Goal: Find contact information: Obtain details needed to contact an individual or organization

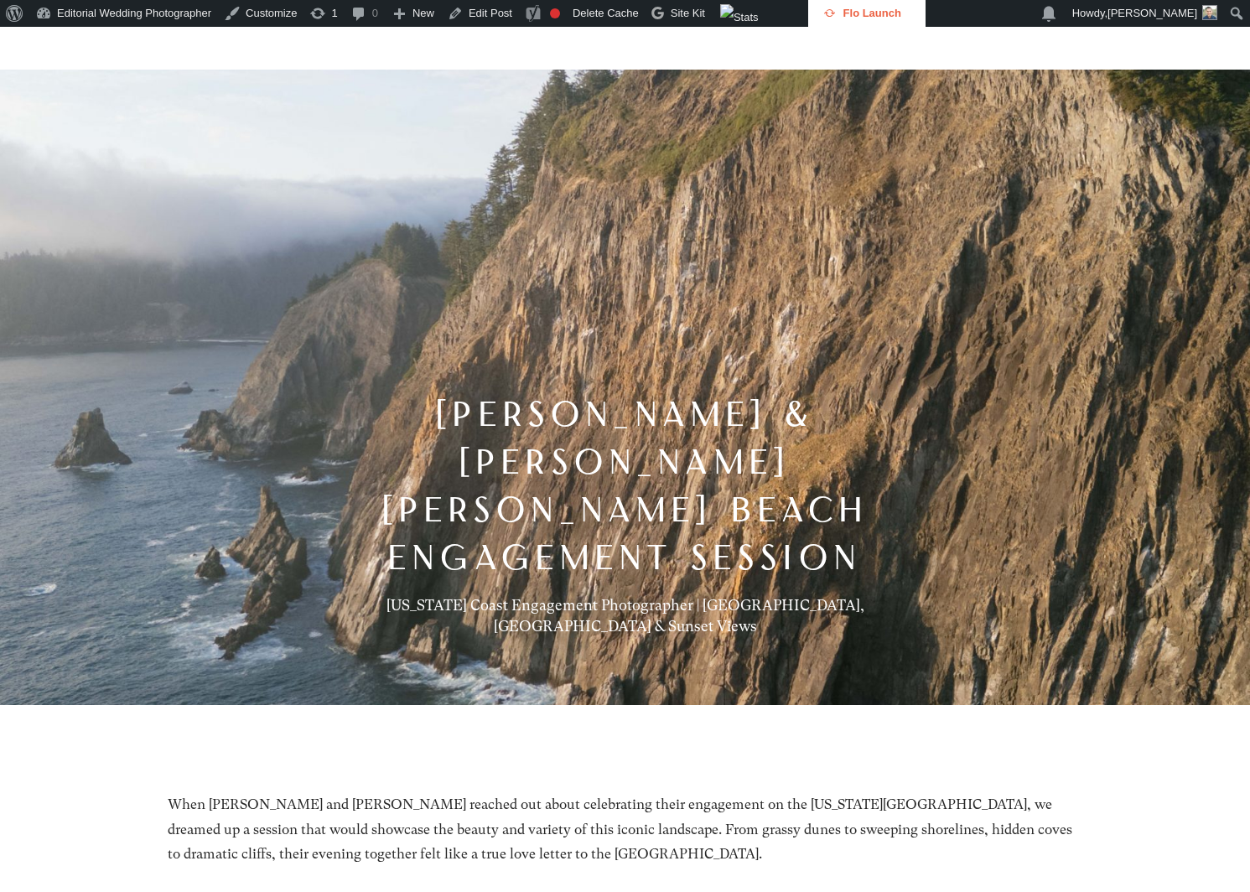
scroll to position [32, 0]
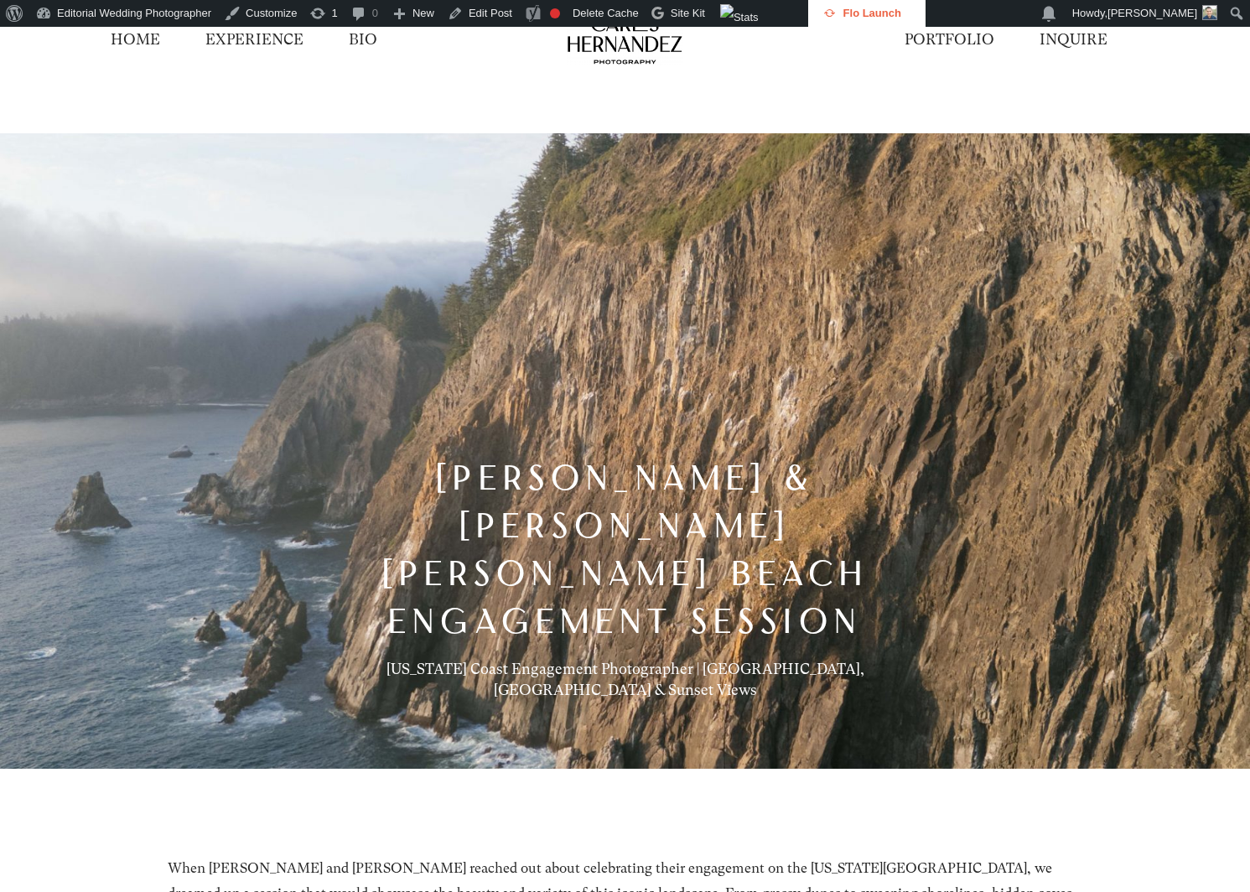
click at [1248, 44] on div "HOME EXPERIENCE BIO PORTFOLIO INQUIRE" at bounding box center [625, 40] width 1250 height 90
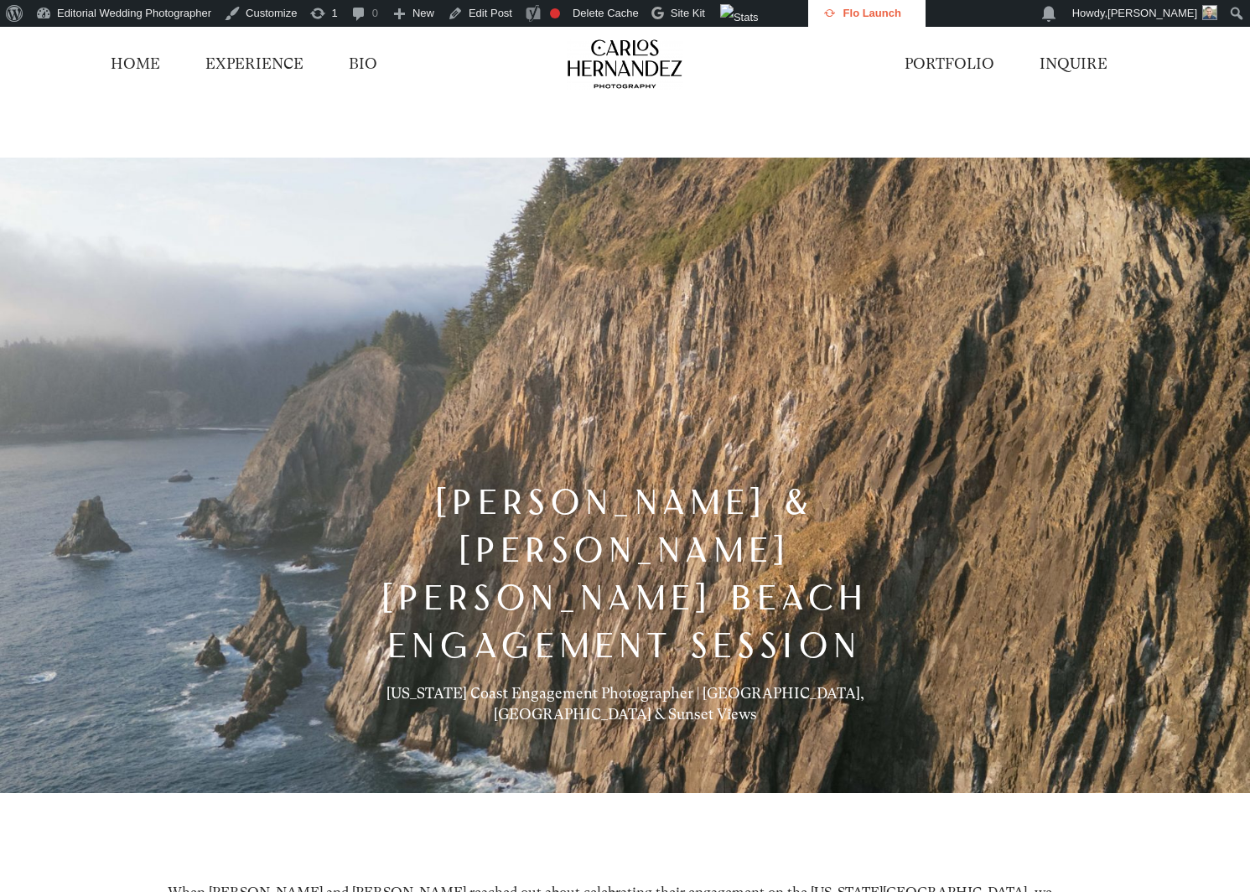
scroll to position [0, 0]
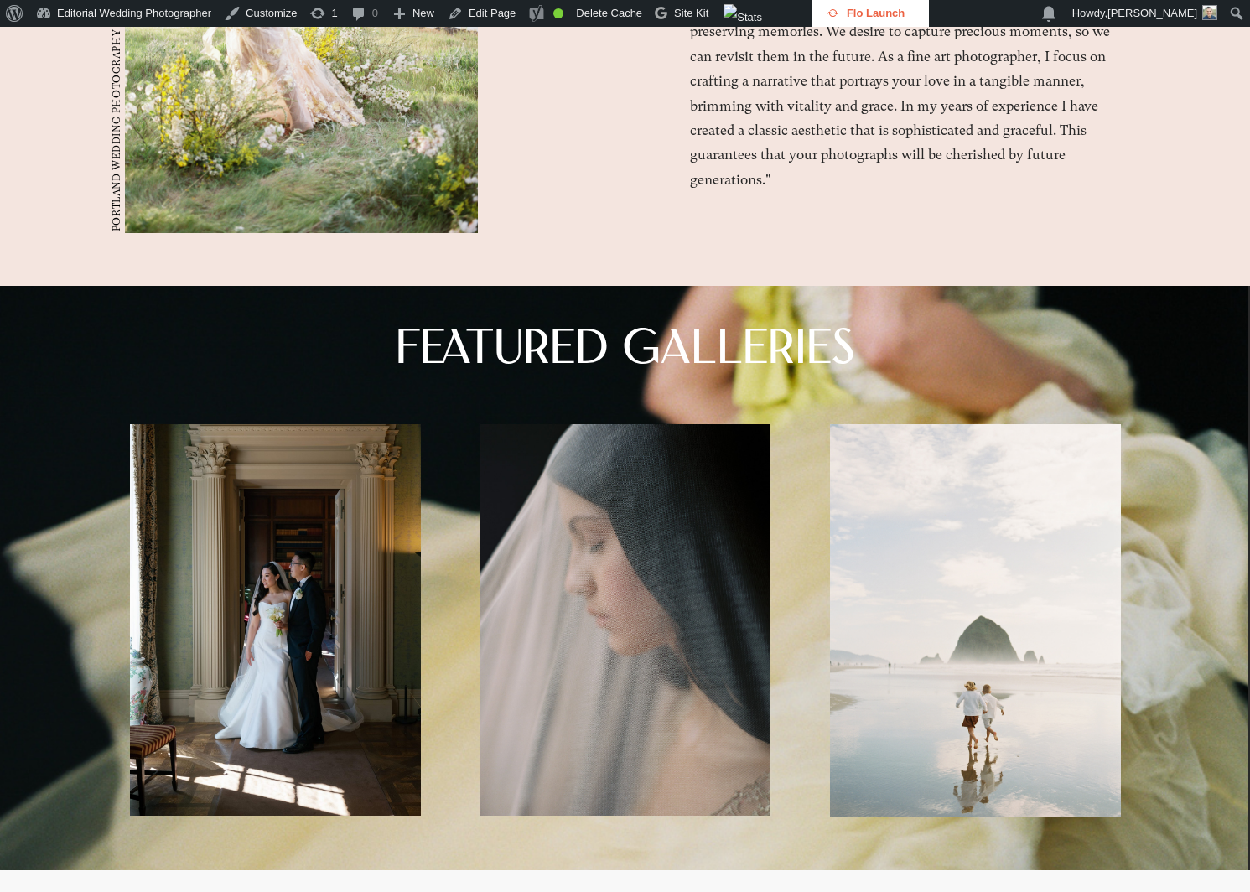
scroll to position [4780, 0]
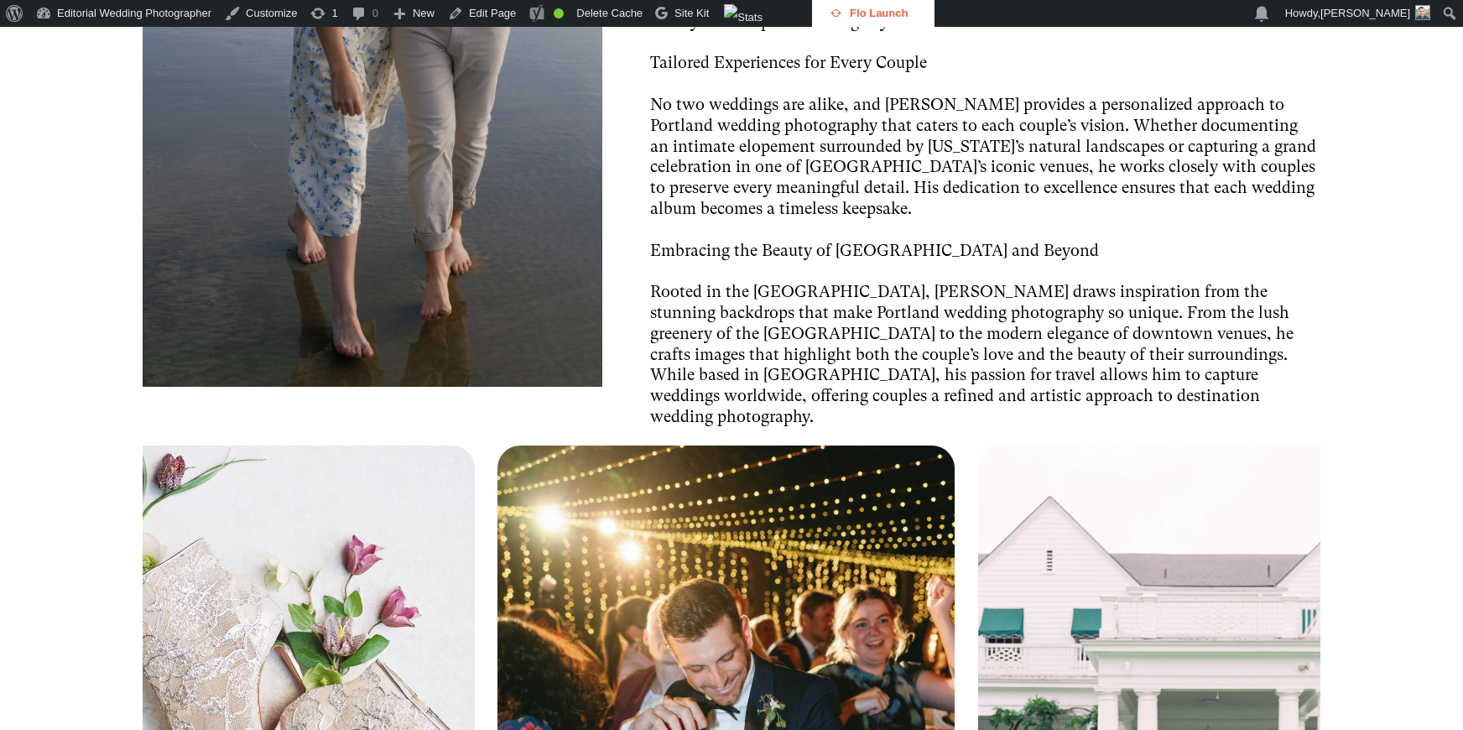
scroll to position [3942, 0]
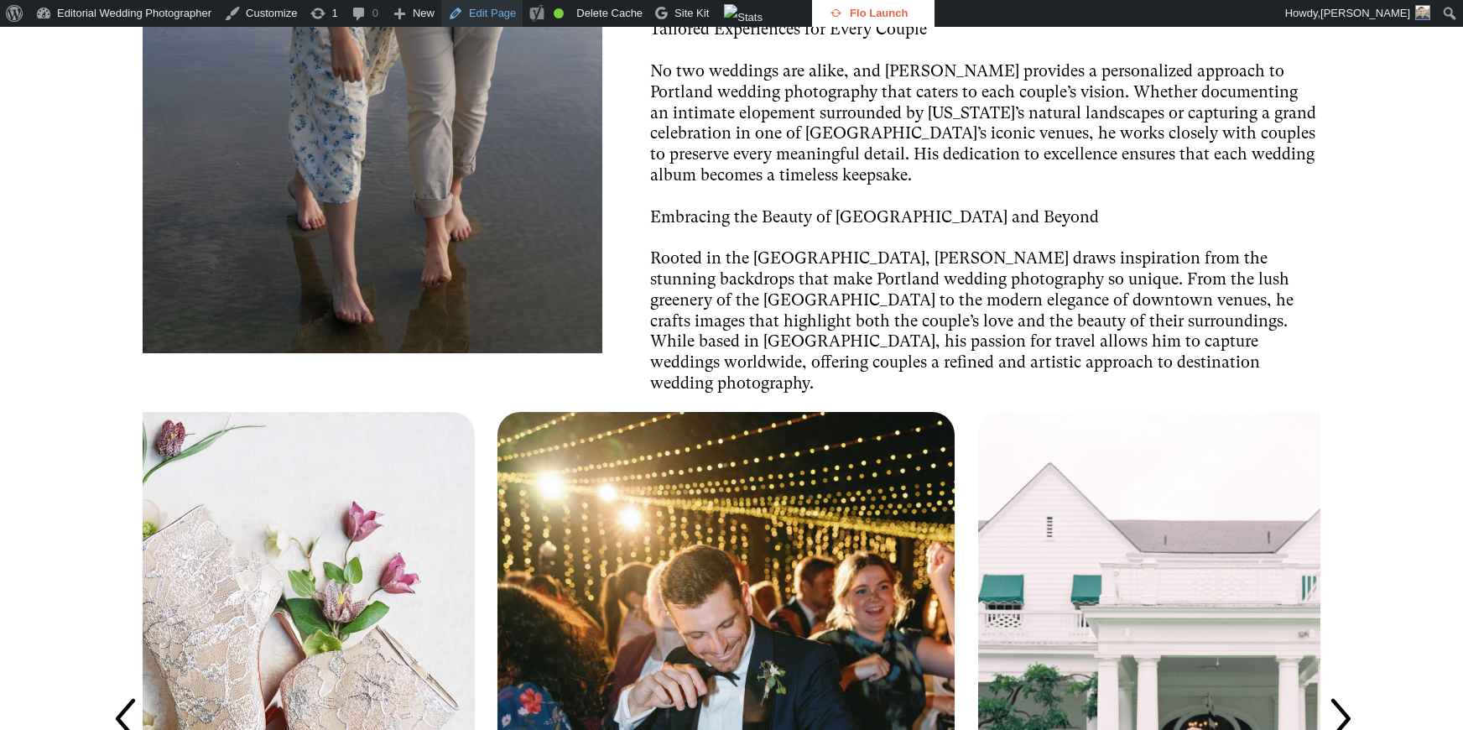
scroll to position [3942, 0]
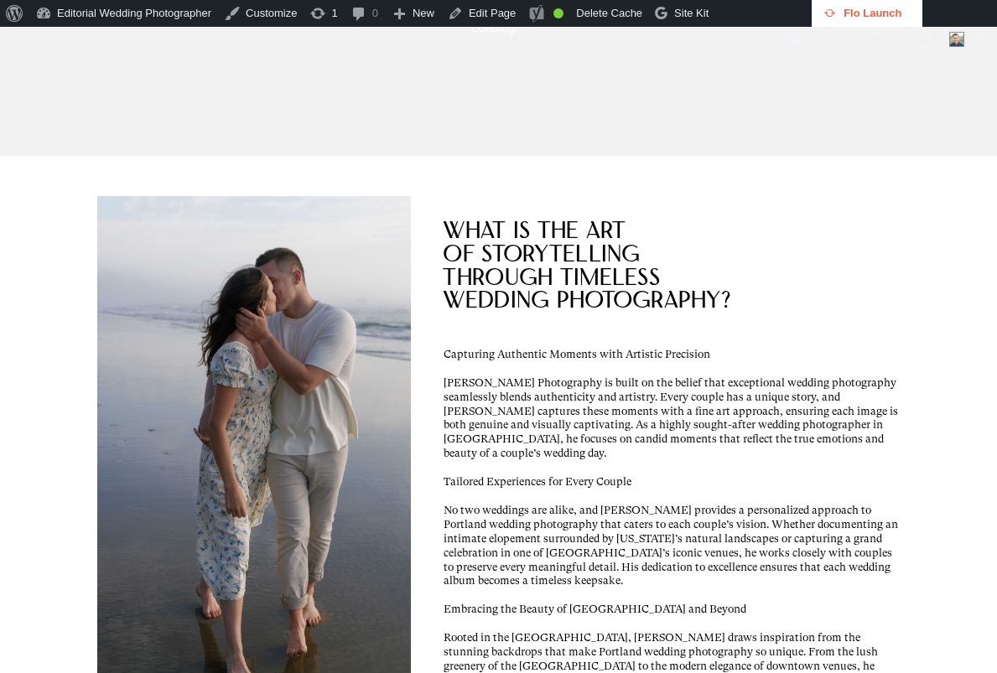
scroll to position [2782, 0]
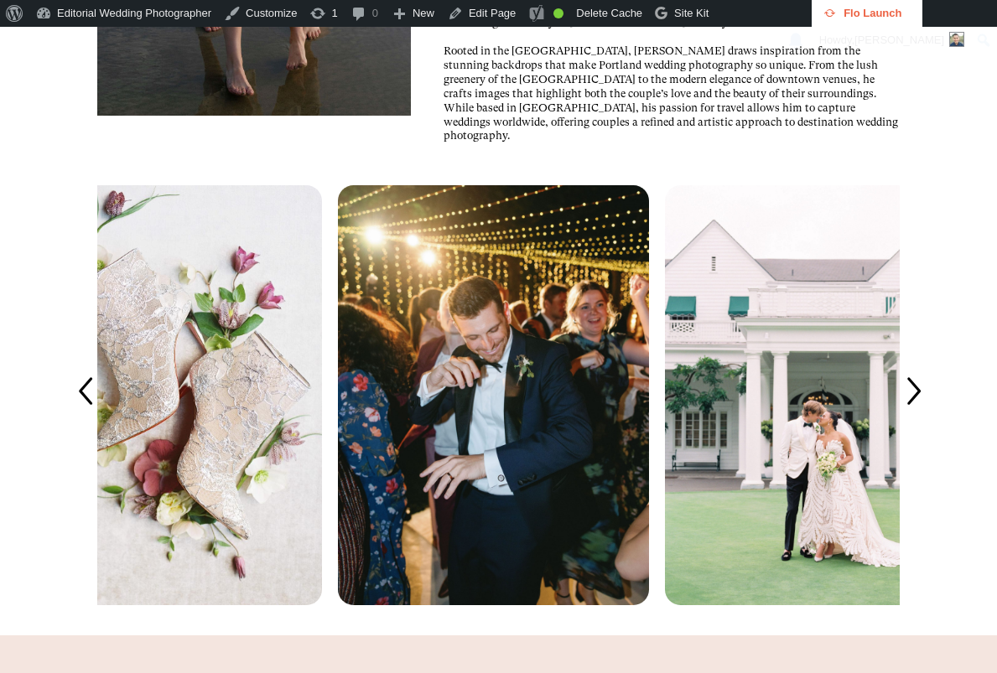
click at [928, 412] on icon at bounding box center [913, 392] width 39 height 39
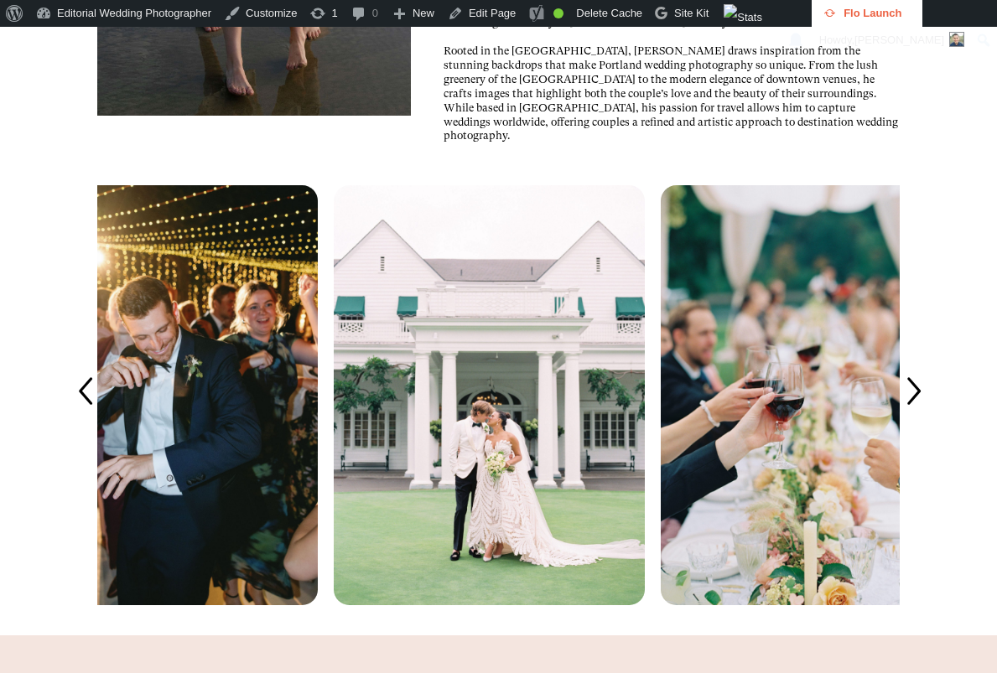
click at [928, 412] on icon at bounding box center [913, 392] width 39 height 39
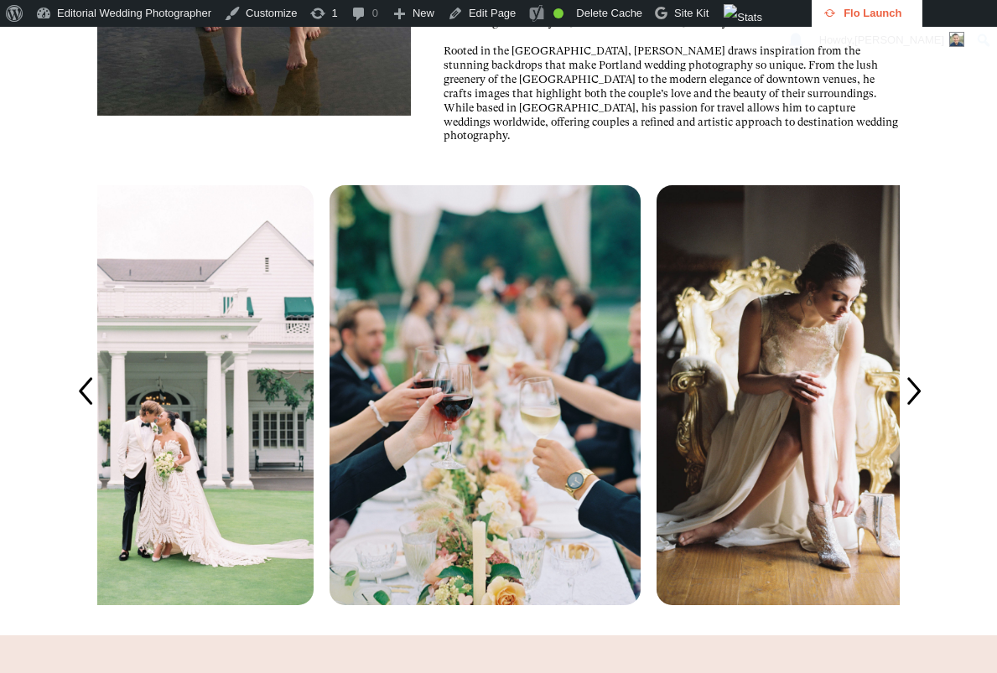
click at [928, 412] on icon at bounding box center [913, 392] width 39 height 39
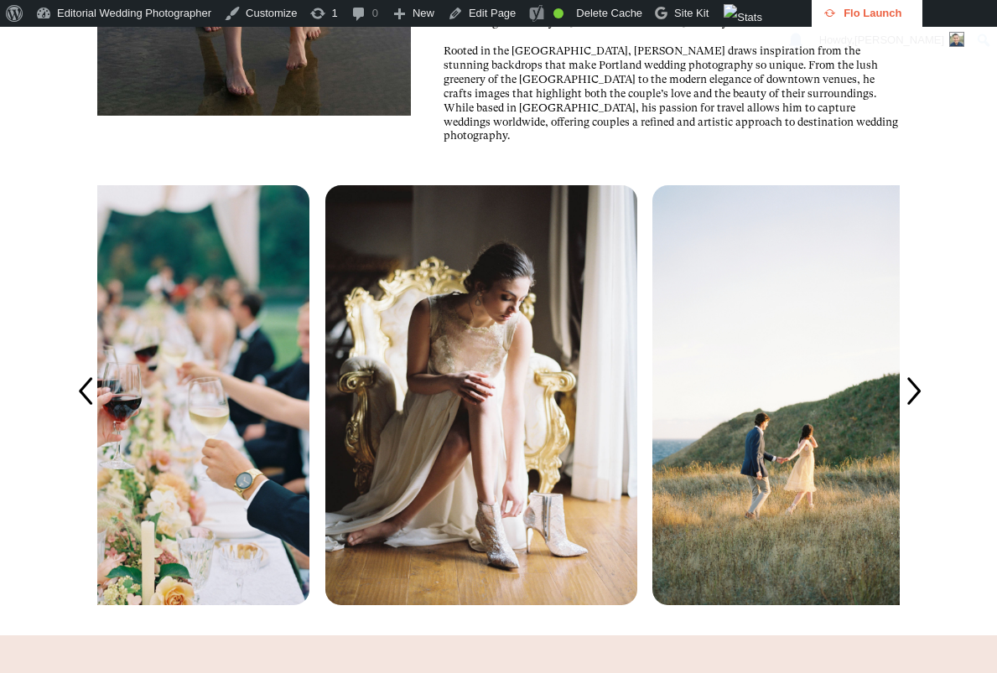
click at [928, 412] on icon at bounding box center [913, 392] width 39 height 39
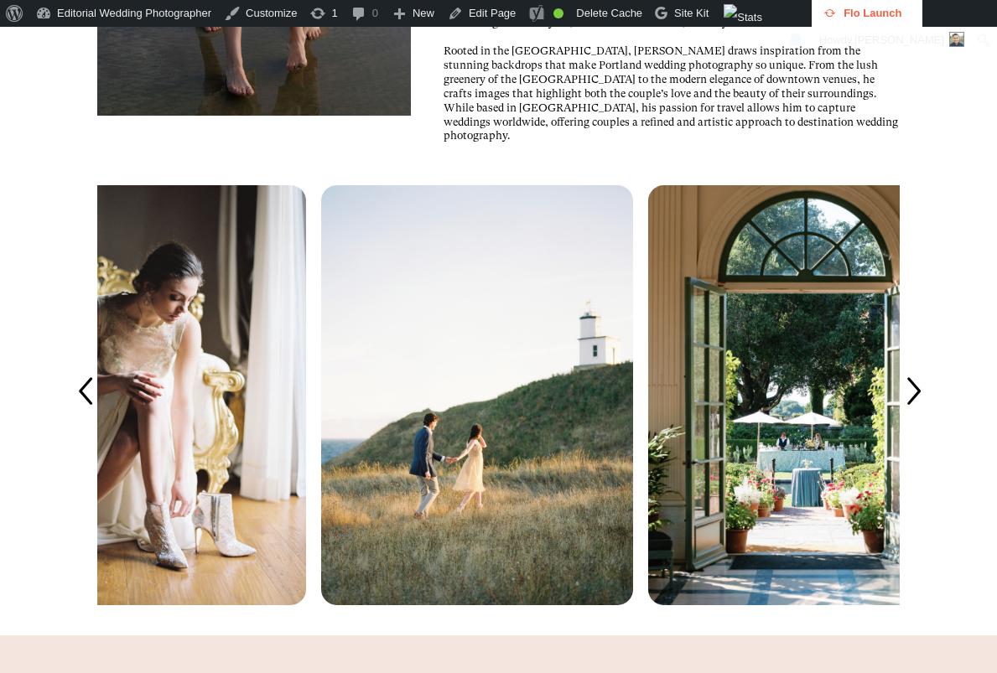
click at [928, 412] on icon at bounding box center [913, 392] width 39 height 39
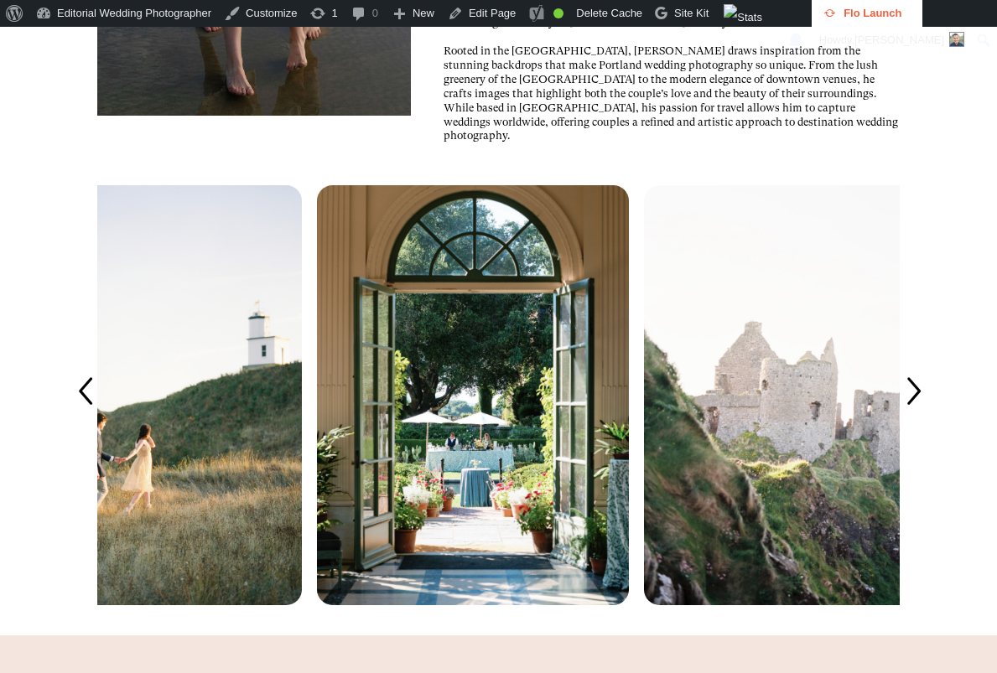
click at [928, 412] on icon at bounding box center [913, 392] width 39 height 39
click at [921, 412] on icon at bounding box center [913, 392] width 39 height 39
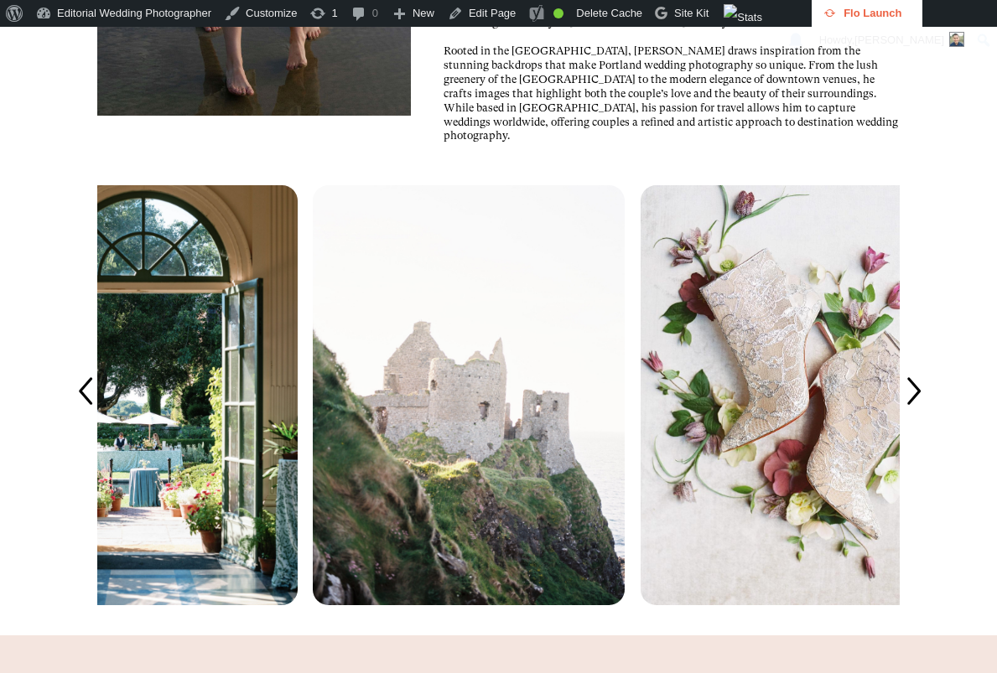
click at [919, 412] on icon at bounding box center [913, 392] width 39 height 39
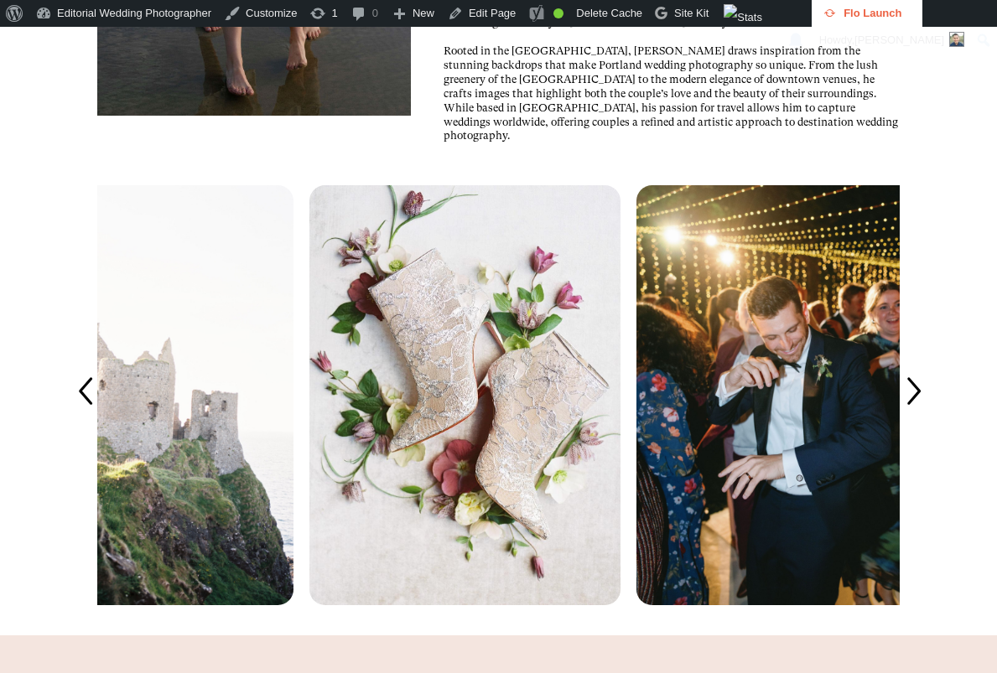
click at [919, 412] on icon at bounding box center [913, 392] width 39 height 39
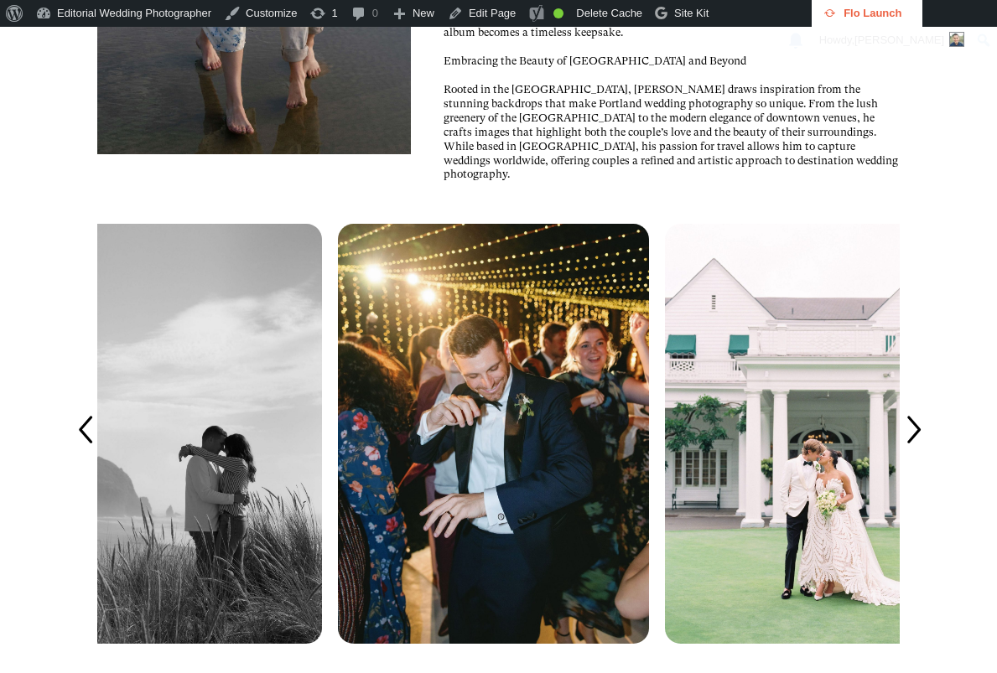
scroll to position [2782, 0]
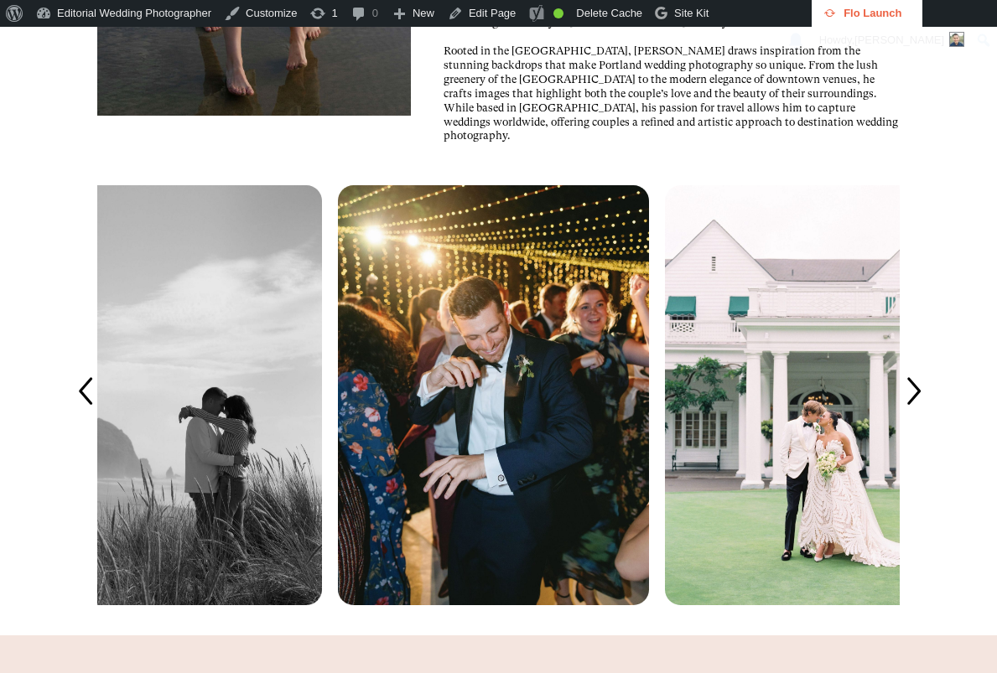
click at [924, 412] on icon at bounding box center [913, 392] width 39 height 39
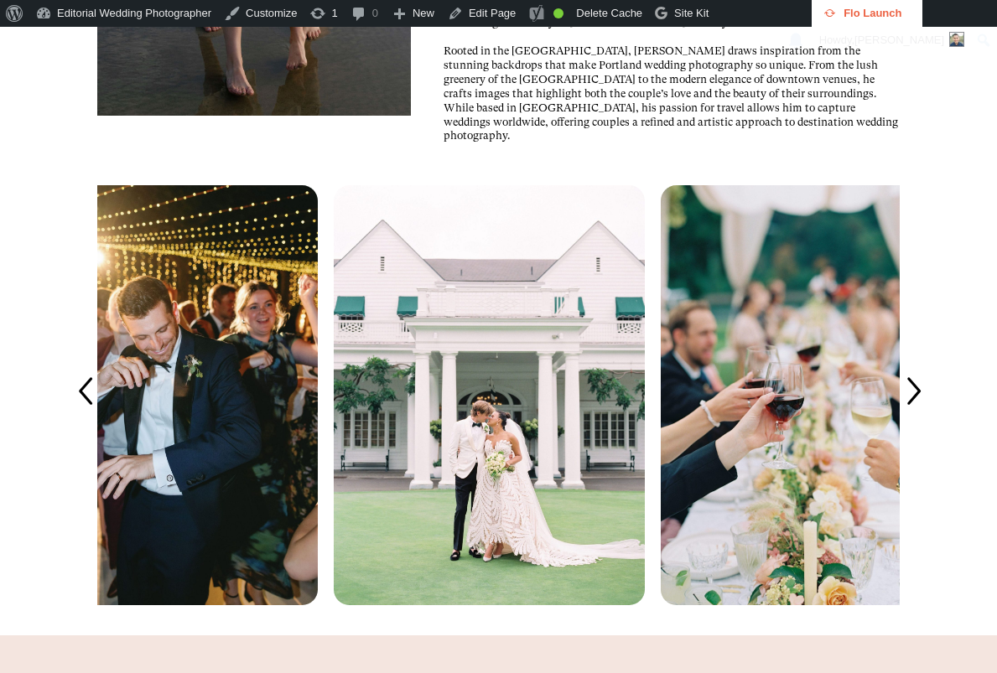
click at [86, 412] on icon at bounding box center [84, 392] width 39 height 39
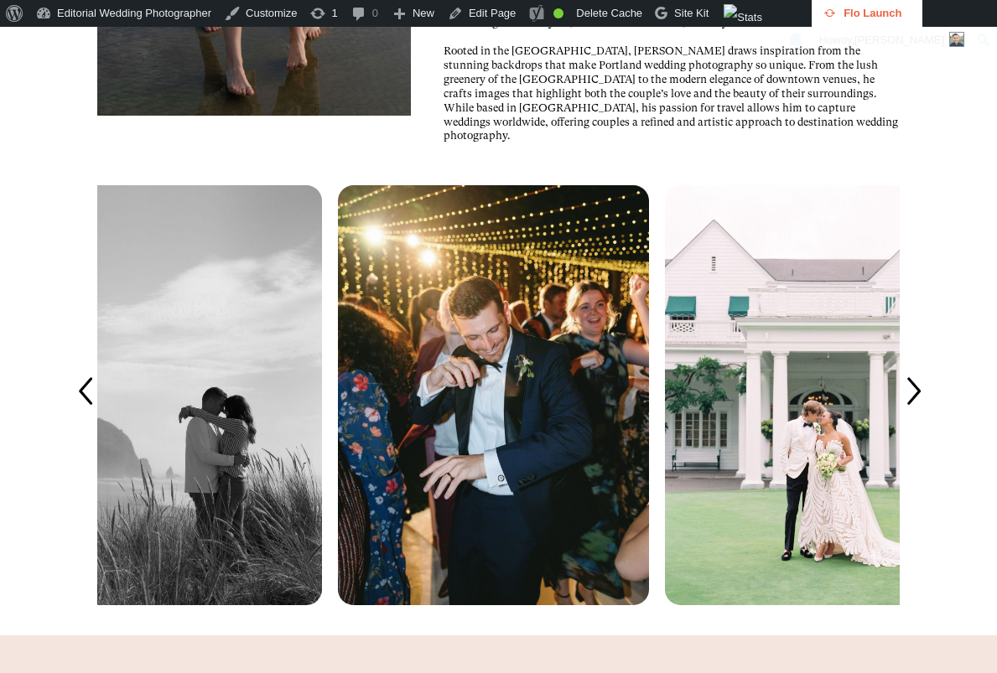
click at [86, 412] on icon at bounding box center [84, 392] width 39 height 39
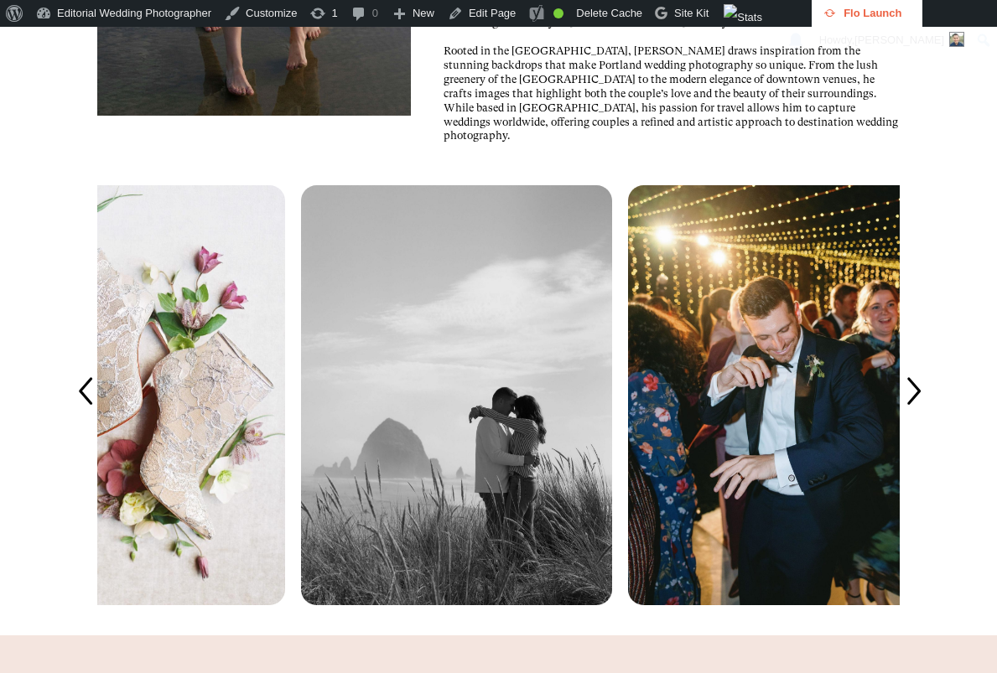
click at [86, 412] on icon at bounding box center [84, 392] width 39 height 39
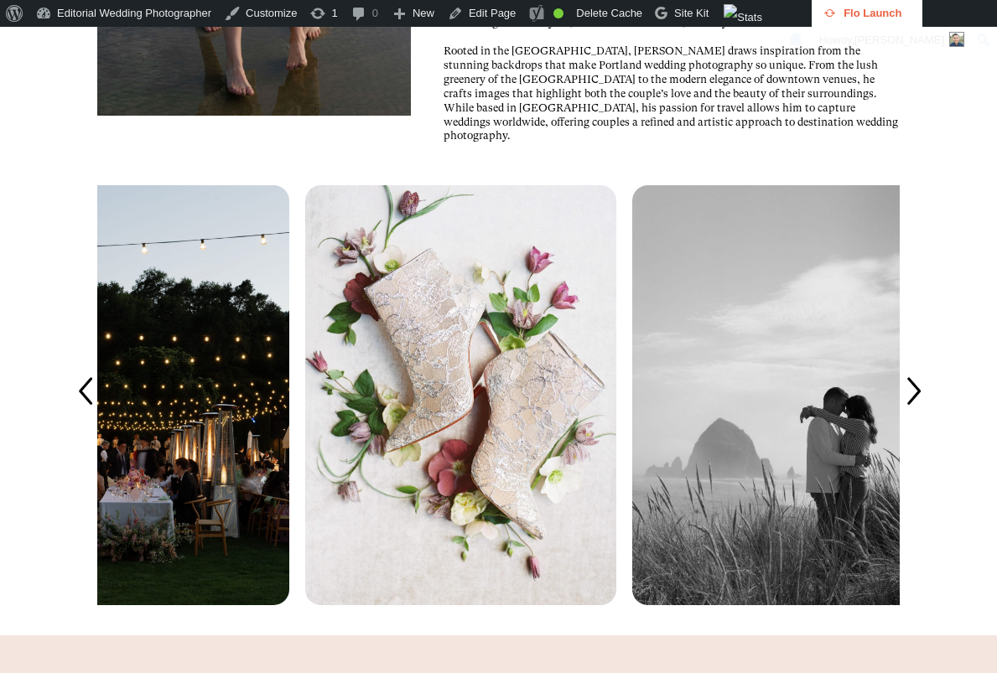
click at [86, 412] on icon at bounding box center [84, 392] width 39 height 39
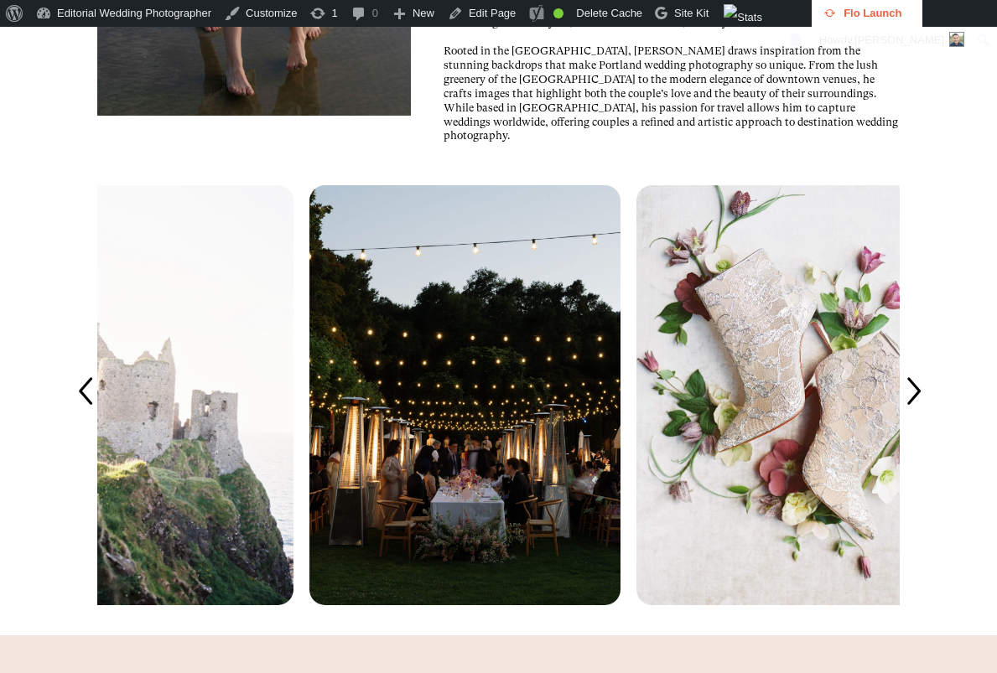
click at [86, 412] on icon at bounding box center [84, 392] width 39 height 39
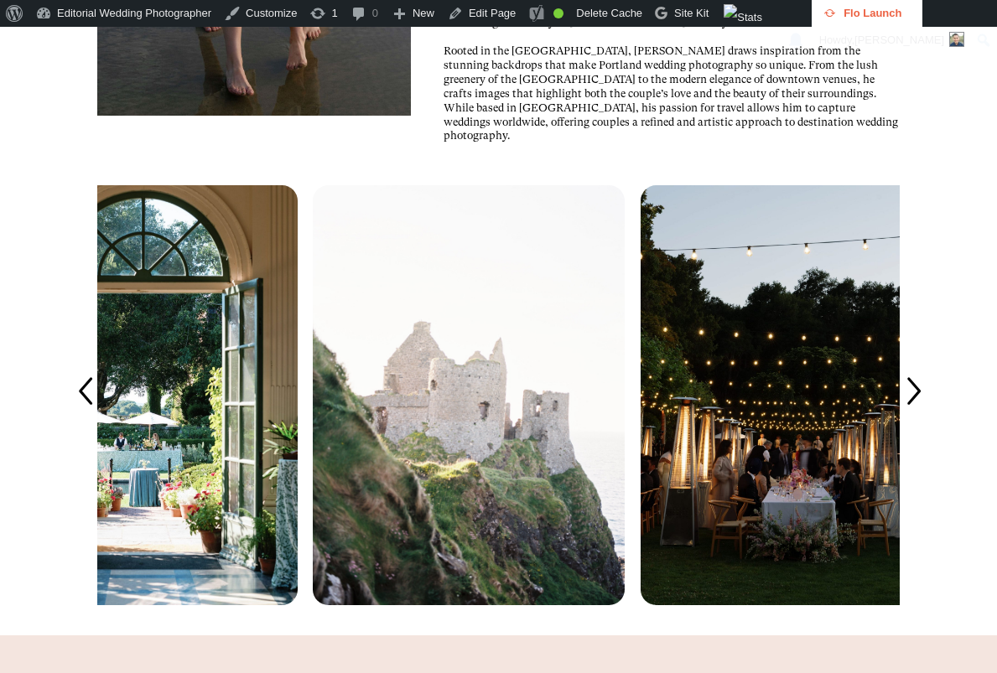
click at [86, 412] on icon at bounding box center [84, 392] width 39 height 39
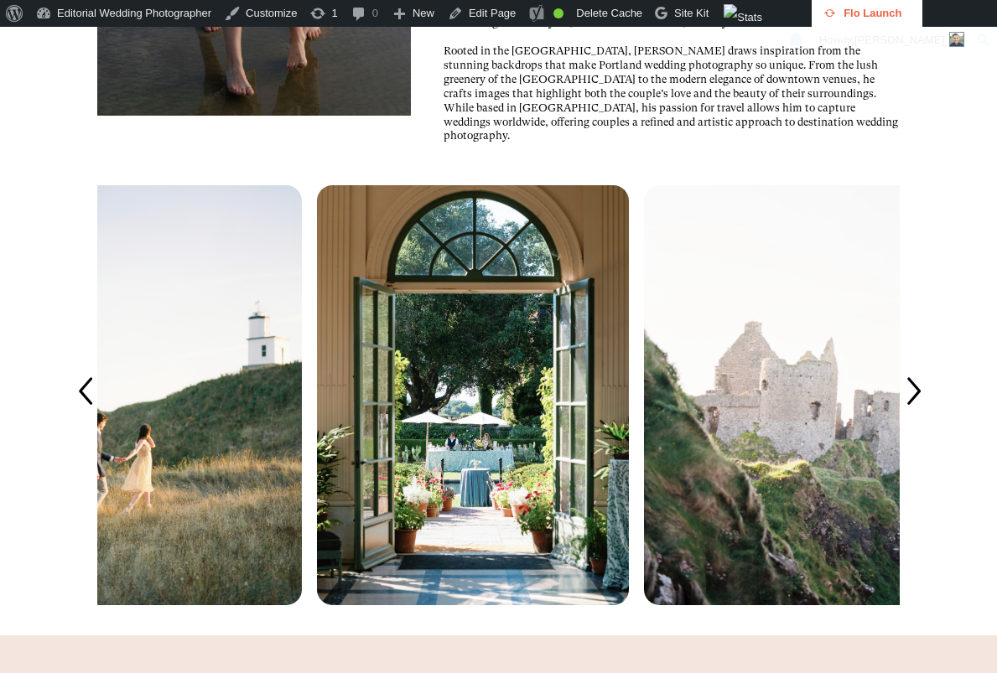
click at [86, 412] on icon at bounding box center [84, 392] width 39 height 39
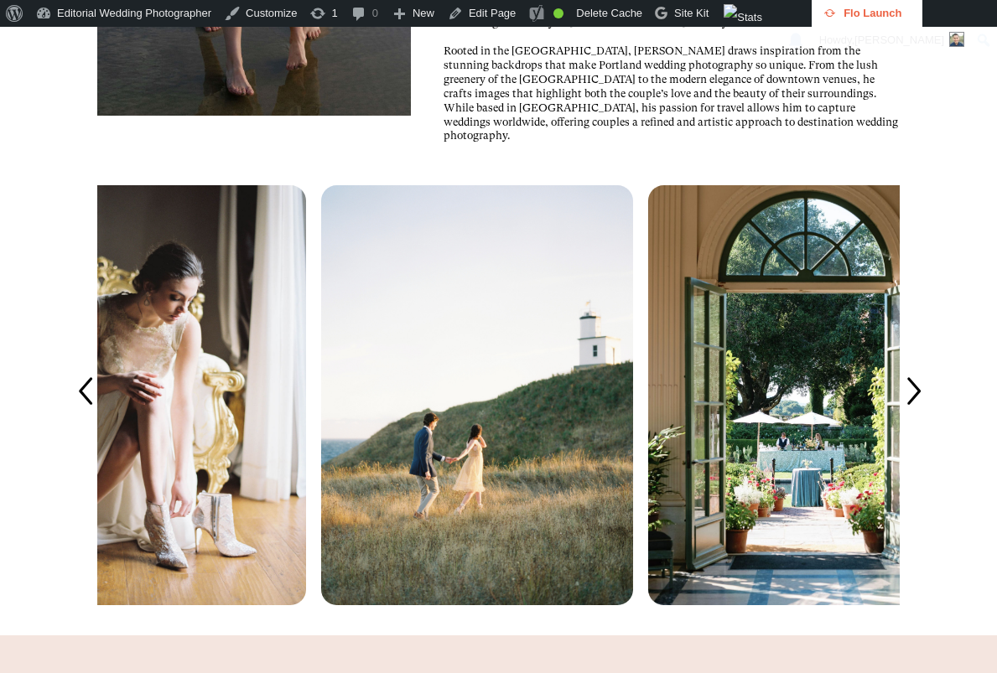
click at [86, 412] on icon at bounding box center [84, 392] width 39 height 39
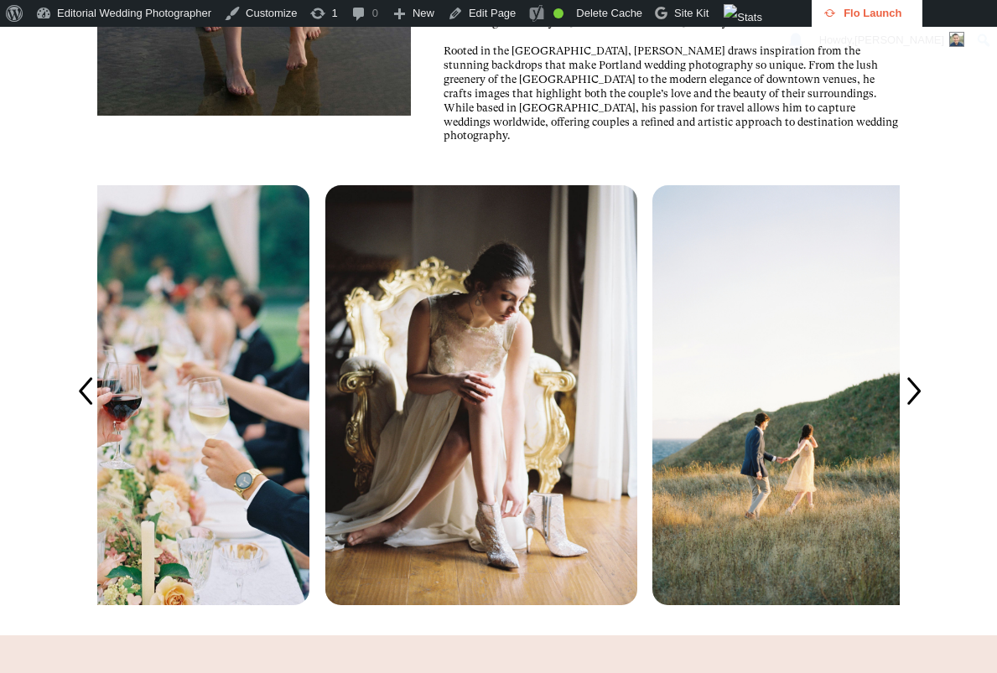
click at [86, 412] on icon at bounding box center [84, 392] width 39 height 39
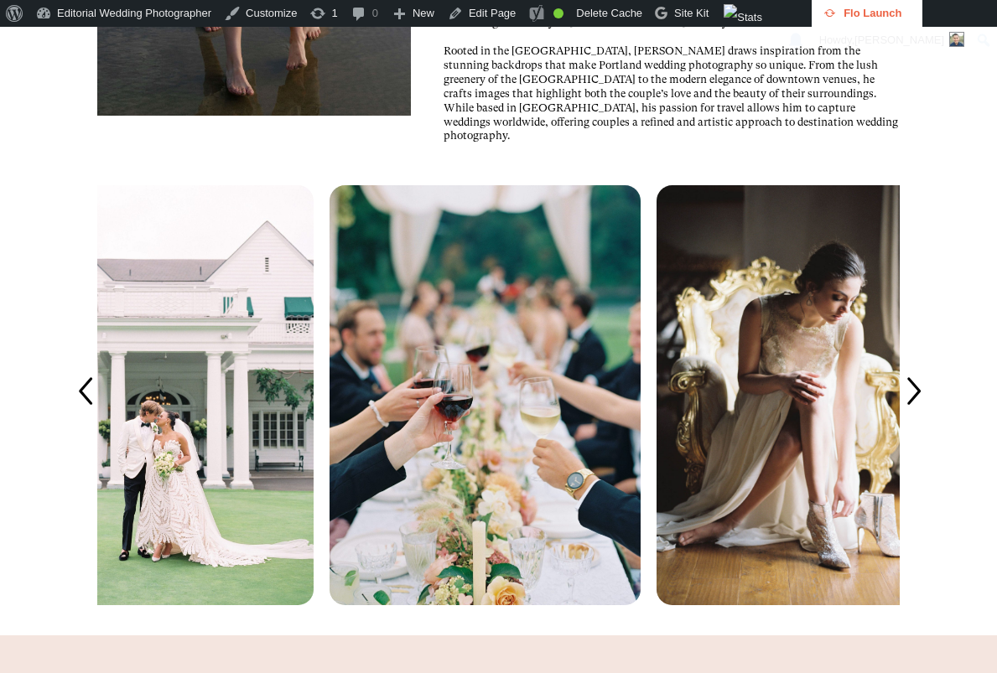
click at [86, 412] on icon at bounding box center [84, 392] width 39 height 39
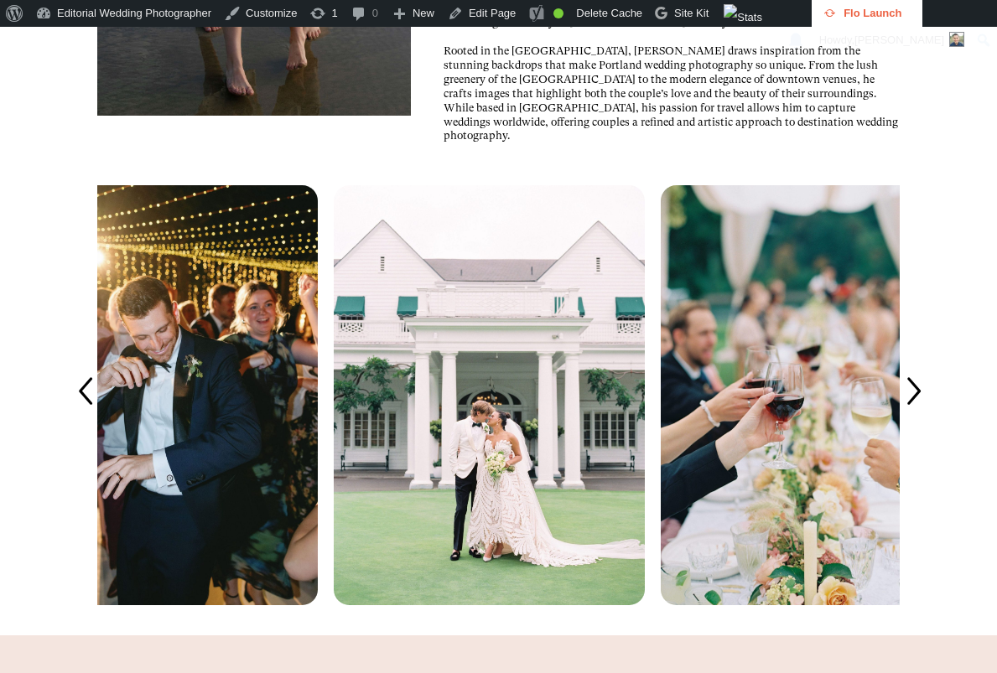
click at [80, 412] on icon at bounding box center [84, 392] width 39 height 39
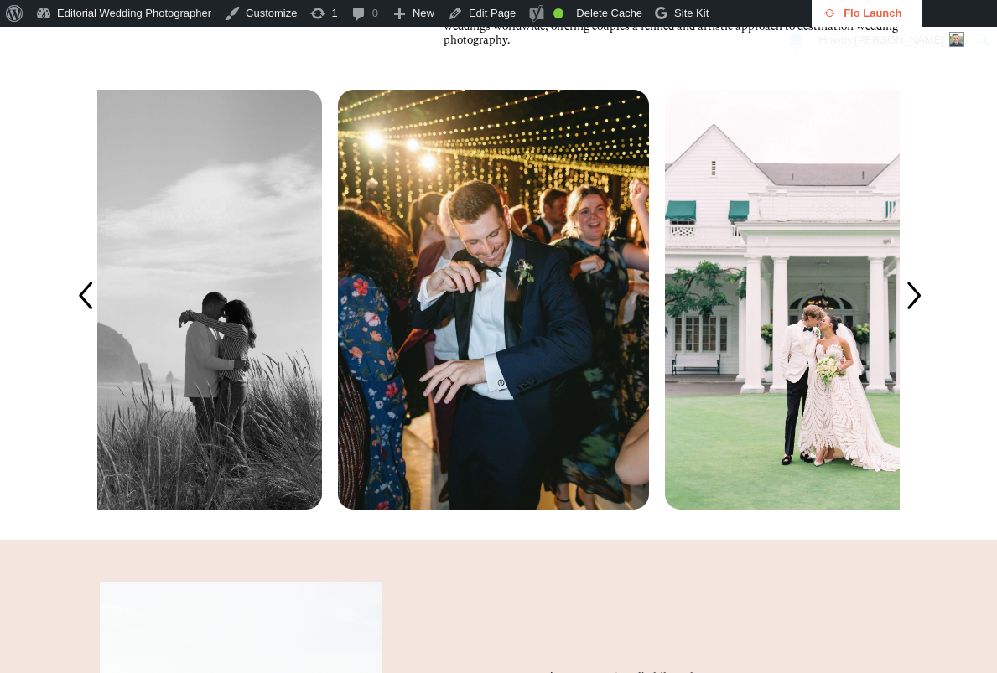
scroll to position [2866, 0]
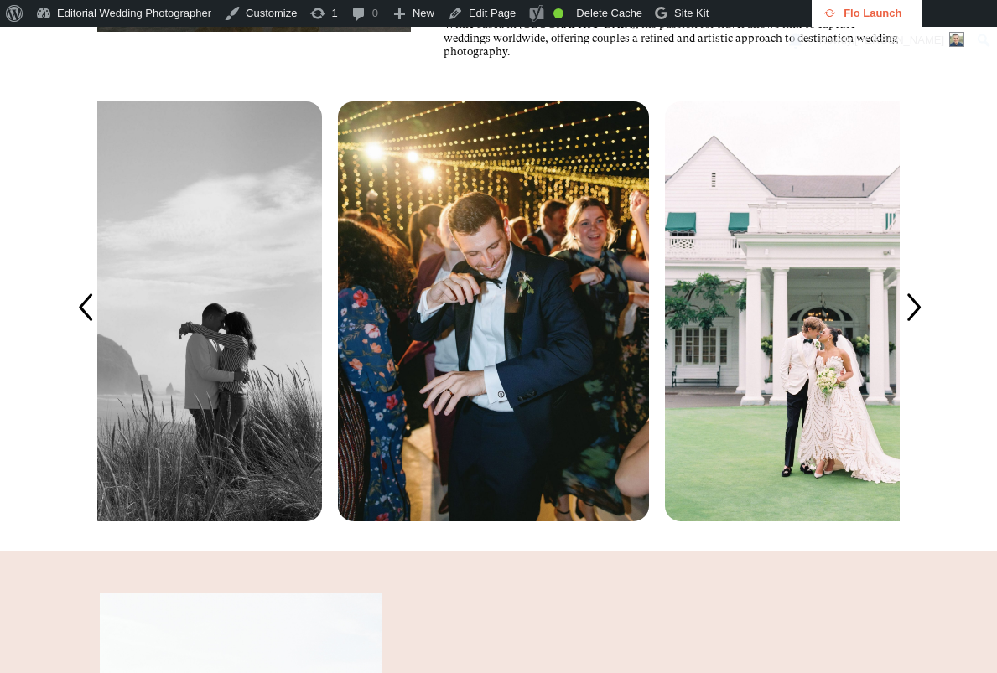
click at [928, 328] on icon at bounding box center [913, 308] width 39 height 39
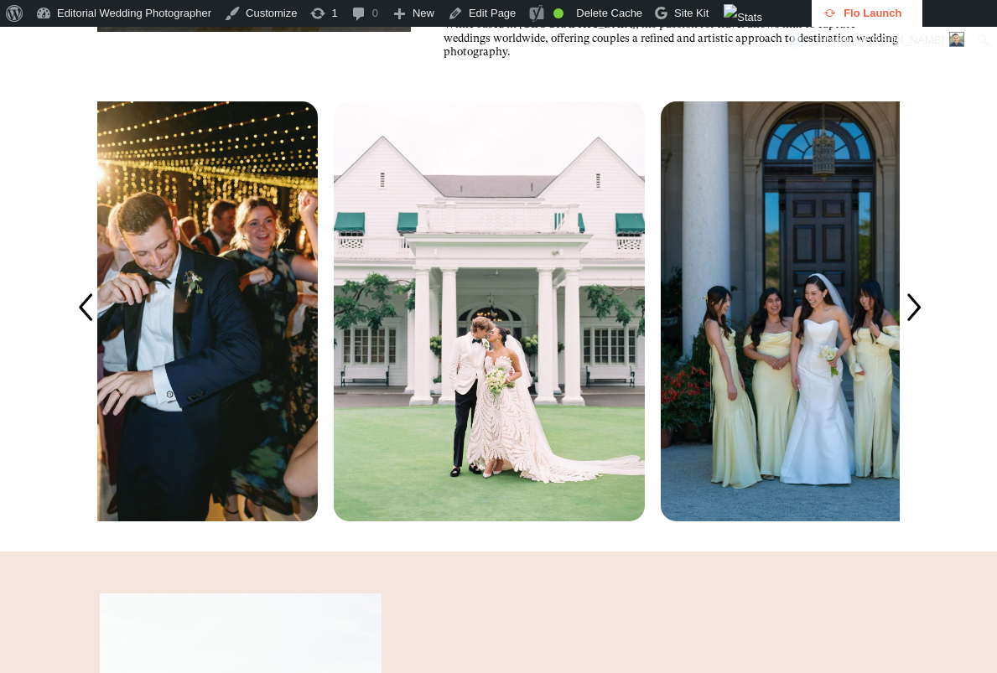
click at [928, 328] on icon at bounding box center [913, 308] width 39 height 39
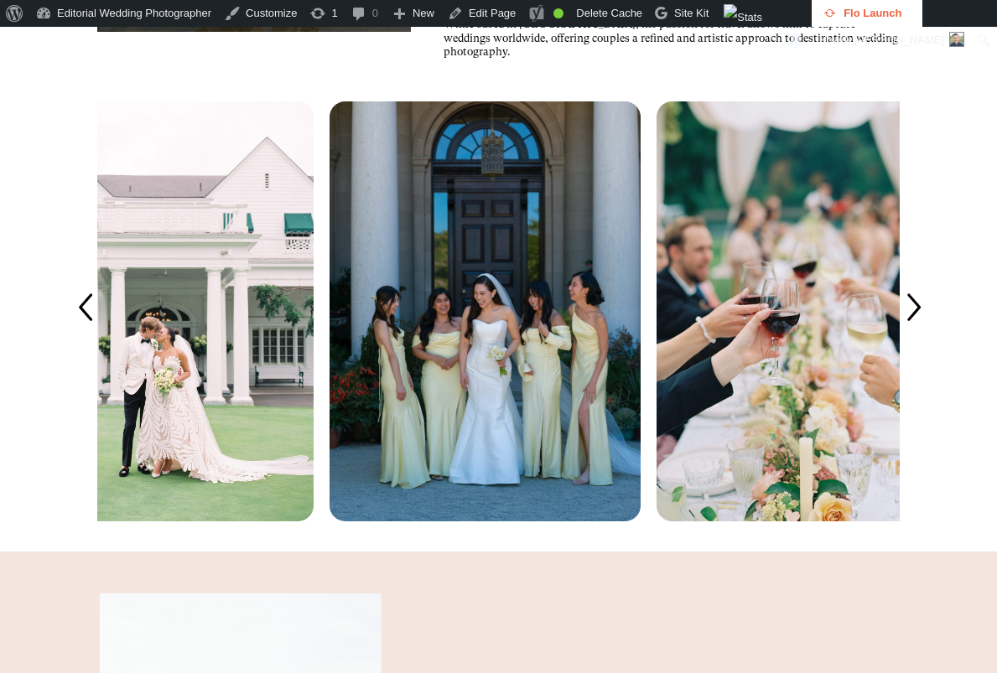
click at [928, 328] on icon at bounding box center [913, 308] width 39 height 39
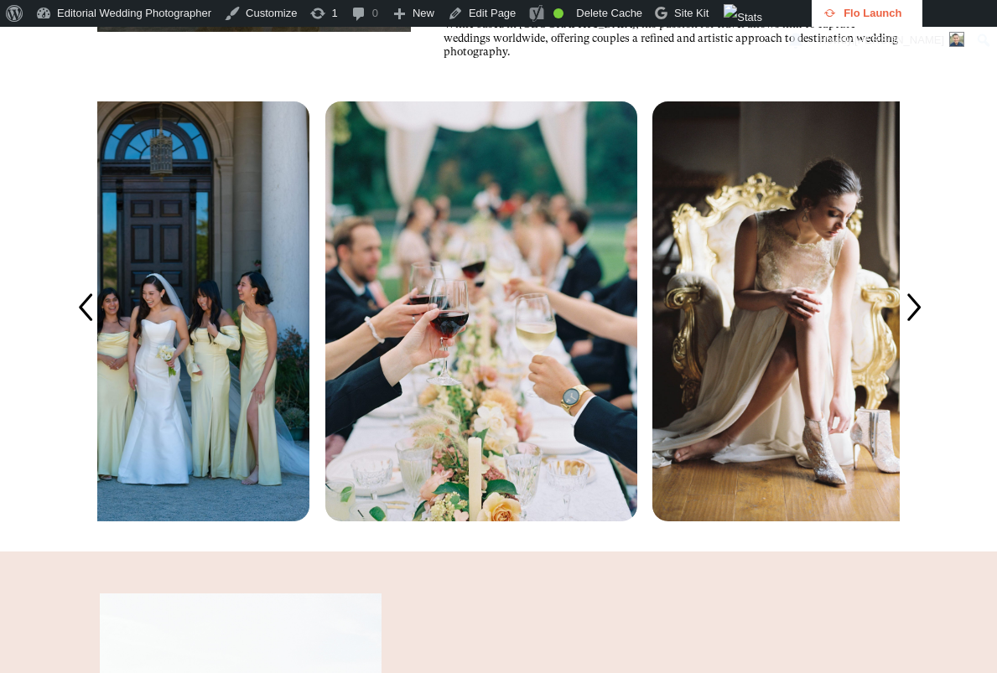
click at [928, 328] on icon at bounding box center [913, 308] width 39 height 39
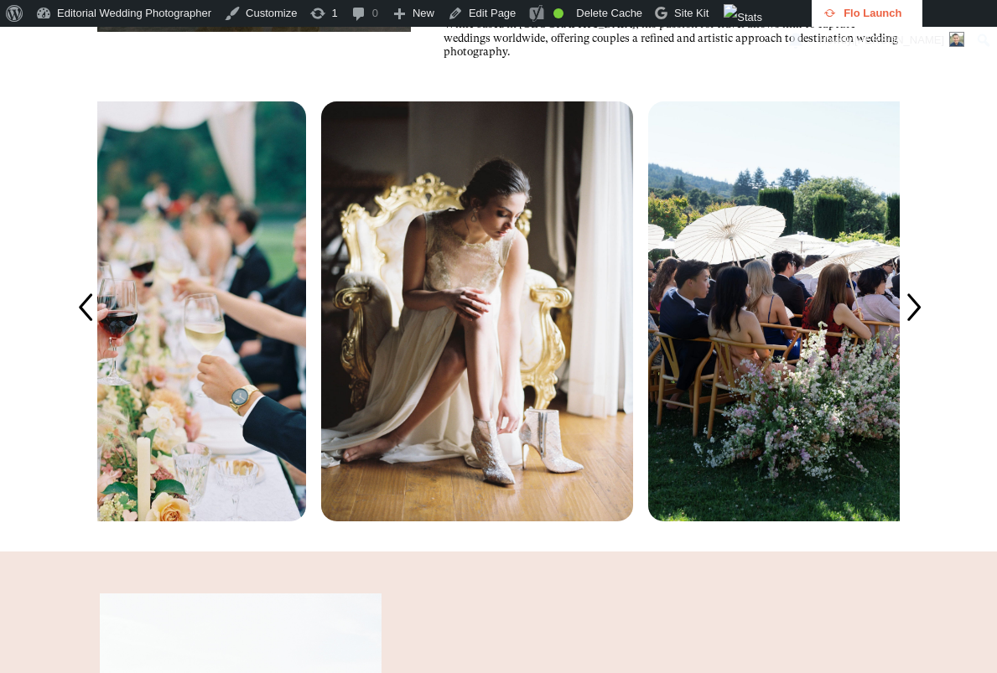
click at [928, 328] on icon at bounding box center [913, 308] width 39 height 39
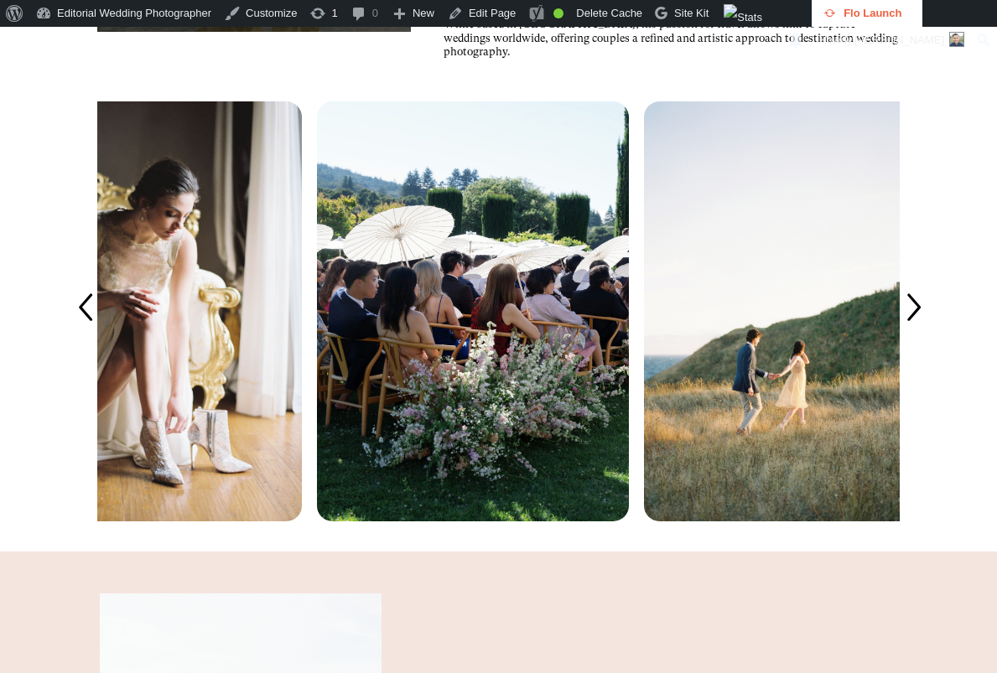
click at [928, 328] on icon at bounding box center [913, 308] width 39 height 39
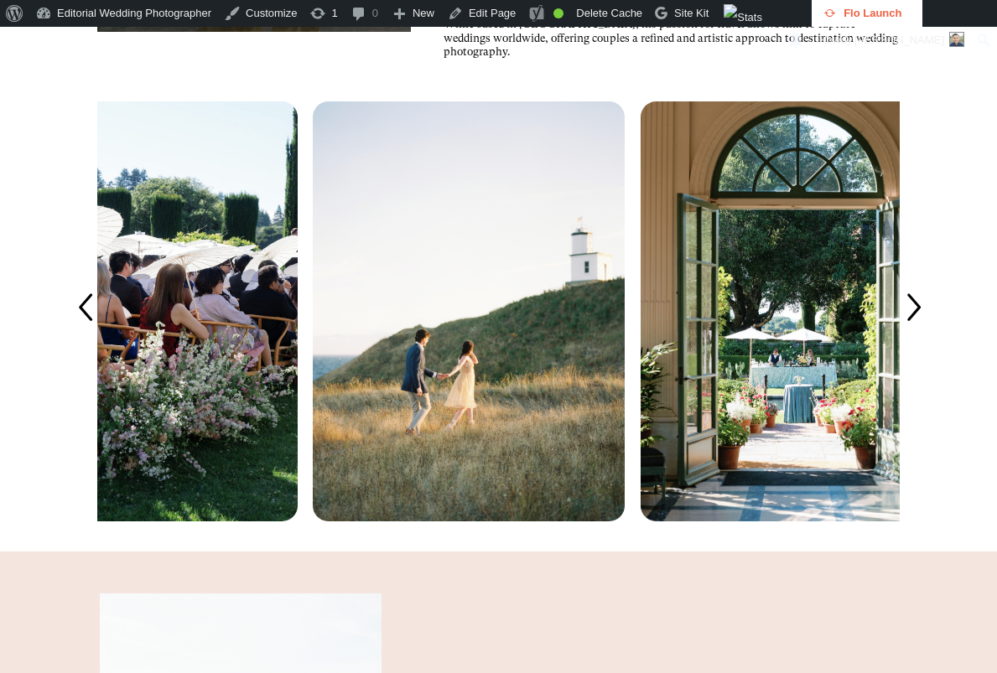
click at [928, 328] on icon at bounding box center [913, 308] width 39 height 39
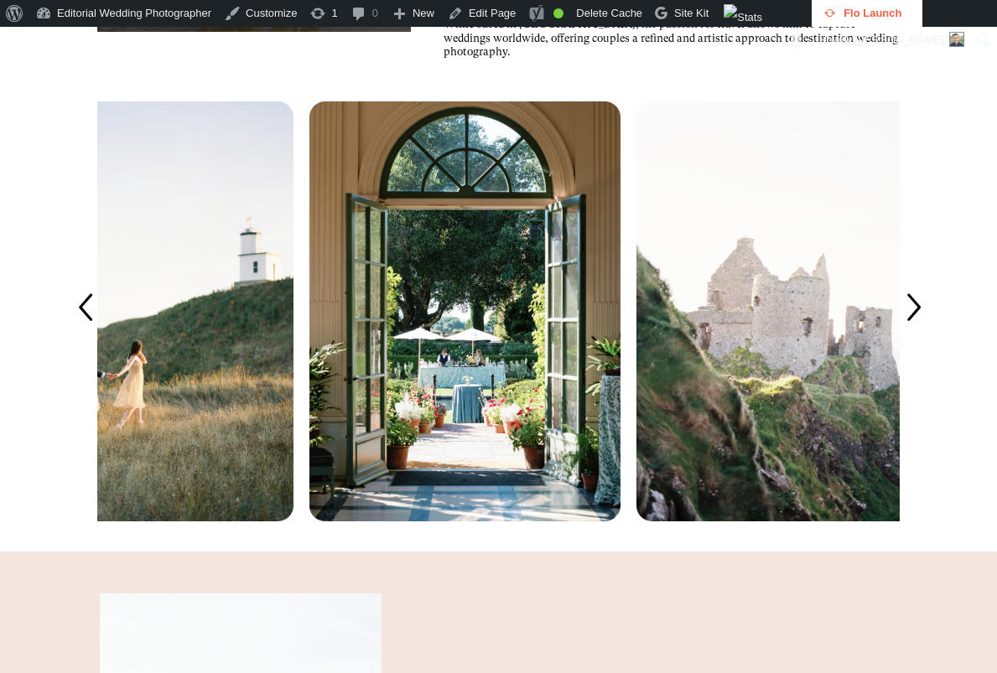
click at [928, 328] on icon at bounding box center [913, 308] width 39 height 39
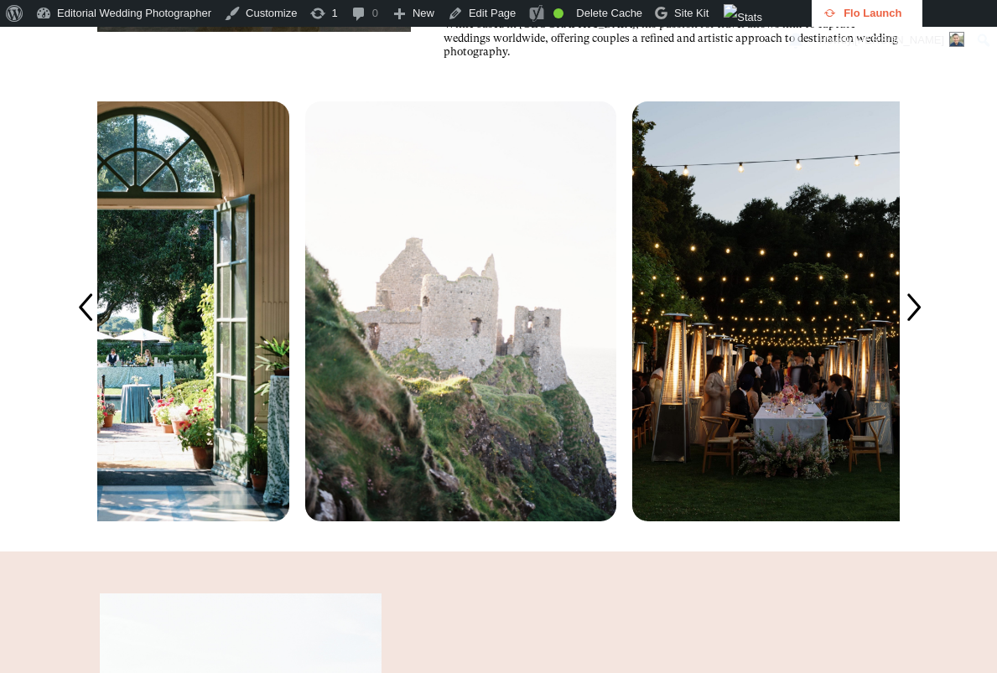
click at [928, 328] on icon at bounding box center [913, 308] width 39 height 39
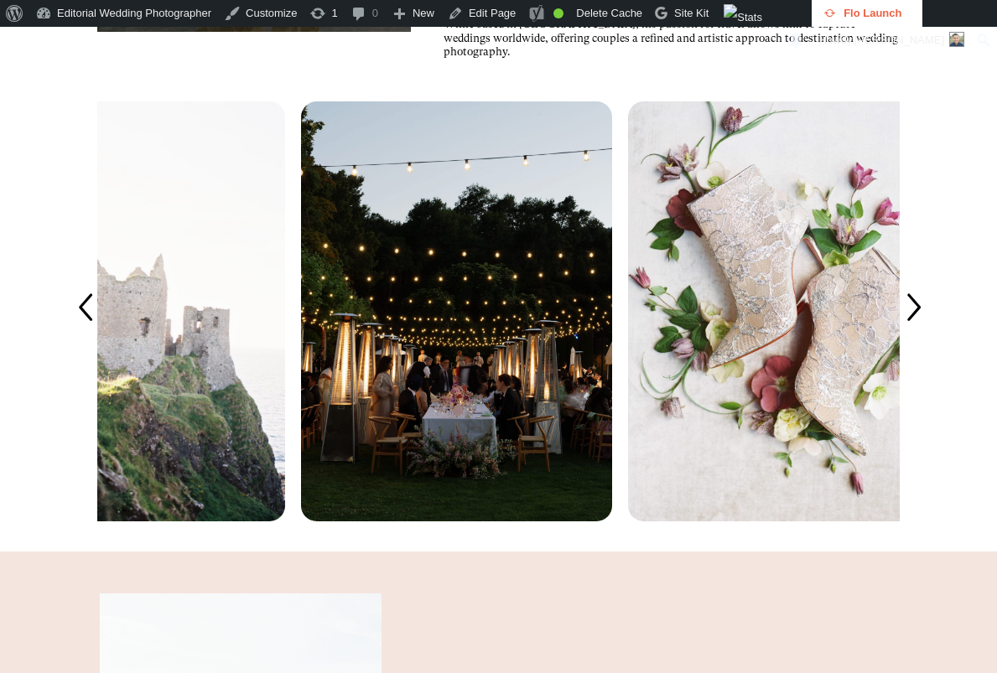
click at [928, 328] on icon at bounding box center [913, 308] width 39 height 39
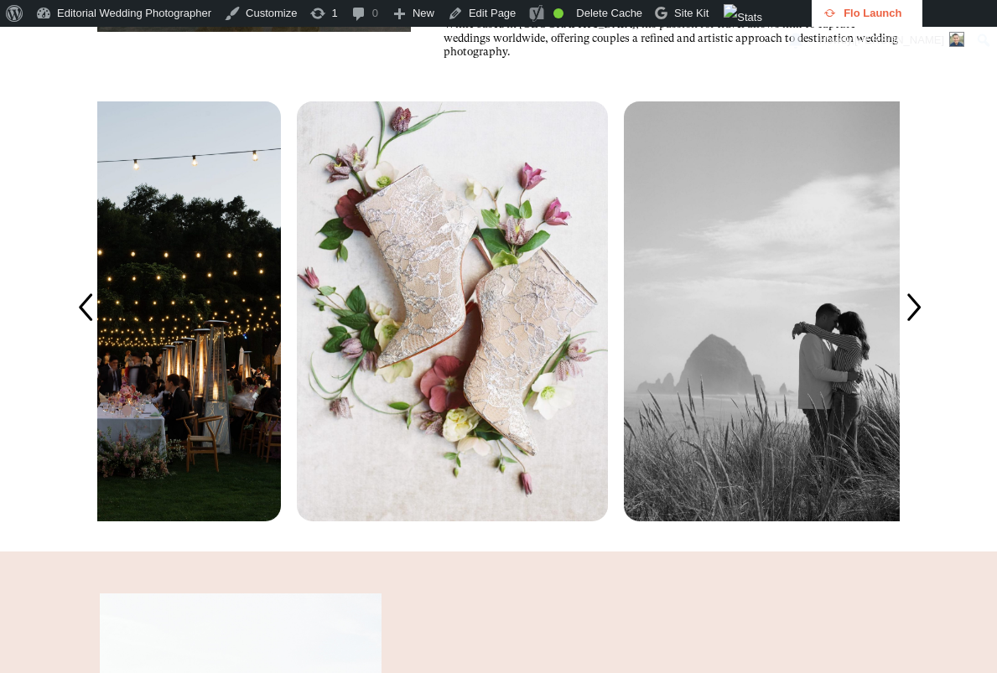
click at [928, 328] on icon at bounding box center [913, 308] width 39 height 39
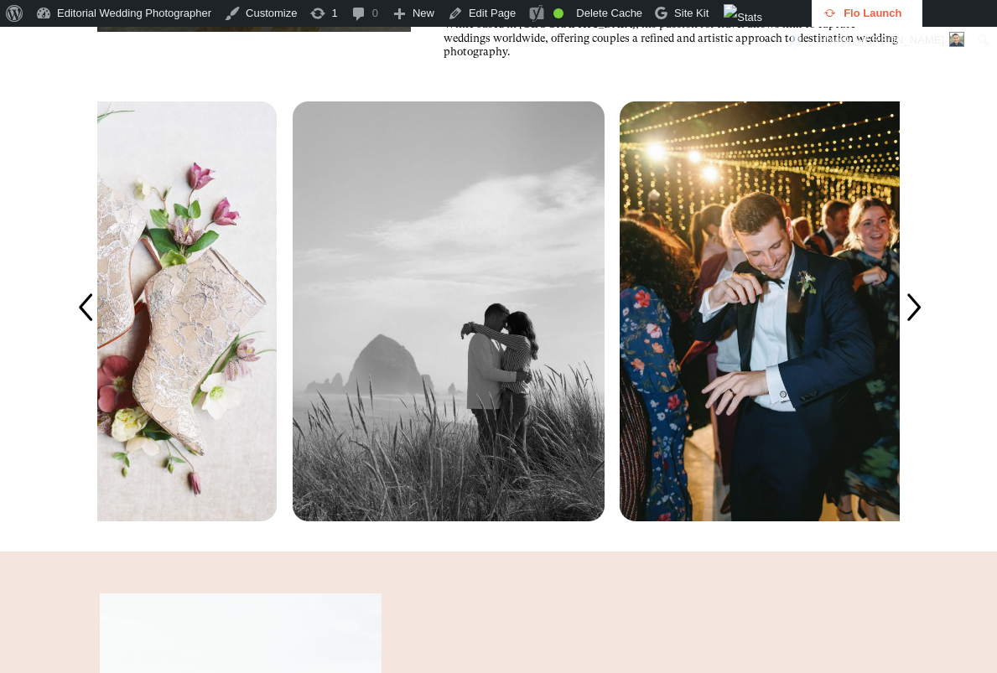
click at [928, 328] on icon at bounding box center [913, 308] width 39 height 39
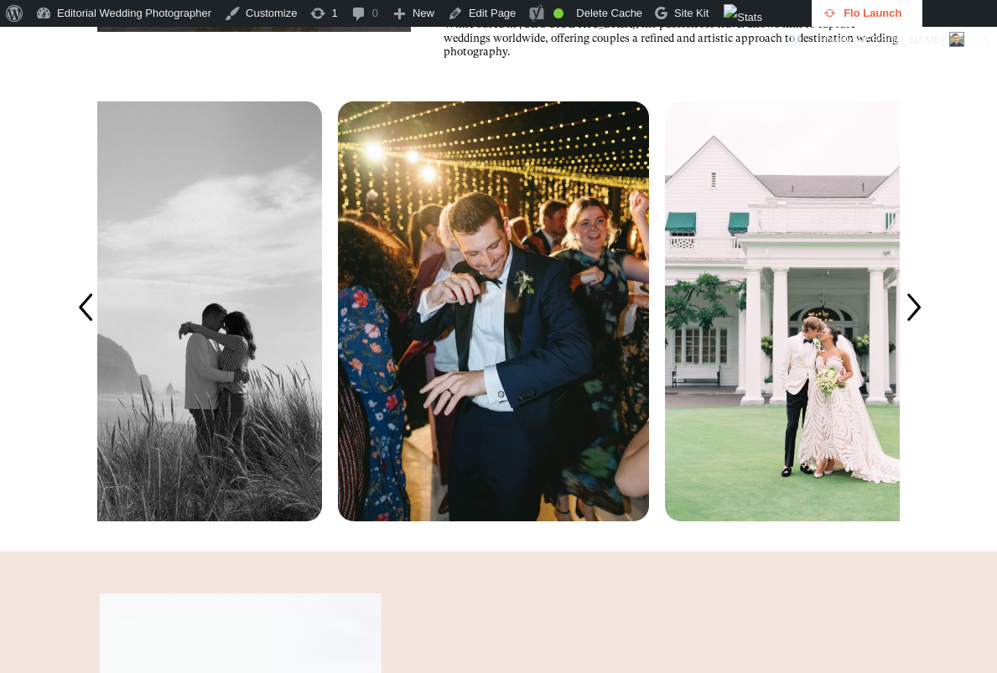
click at [971, 183] on div at bounding box center [498, 312] width 997 height 481
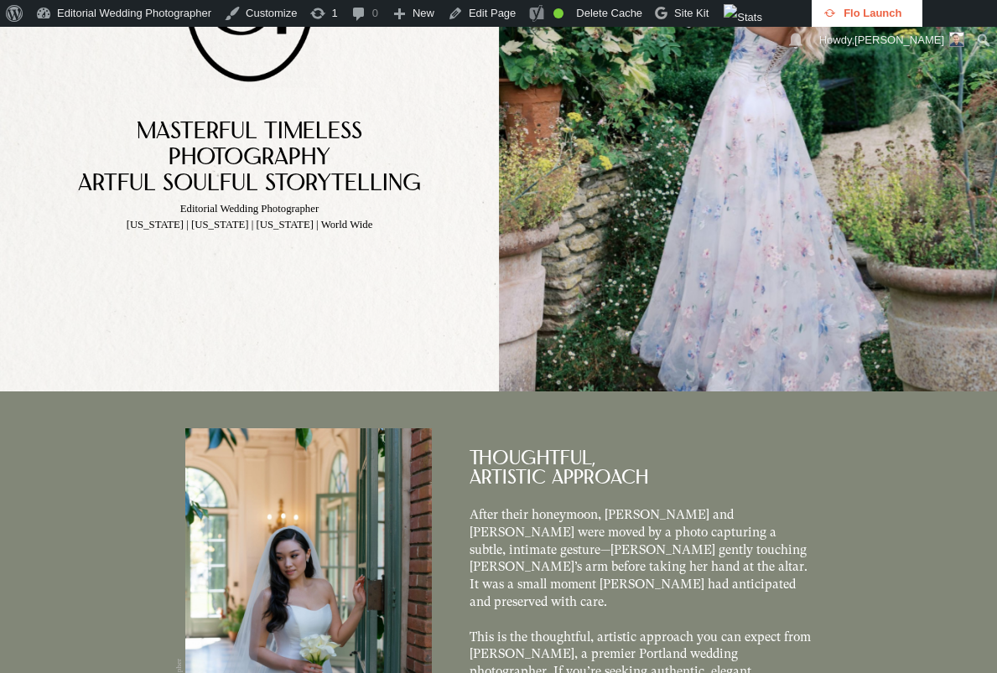
scroll to position [0, 0]
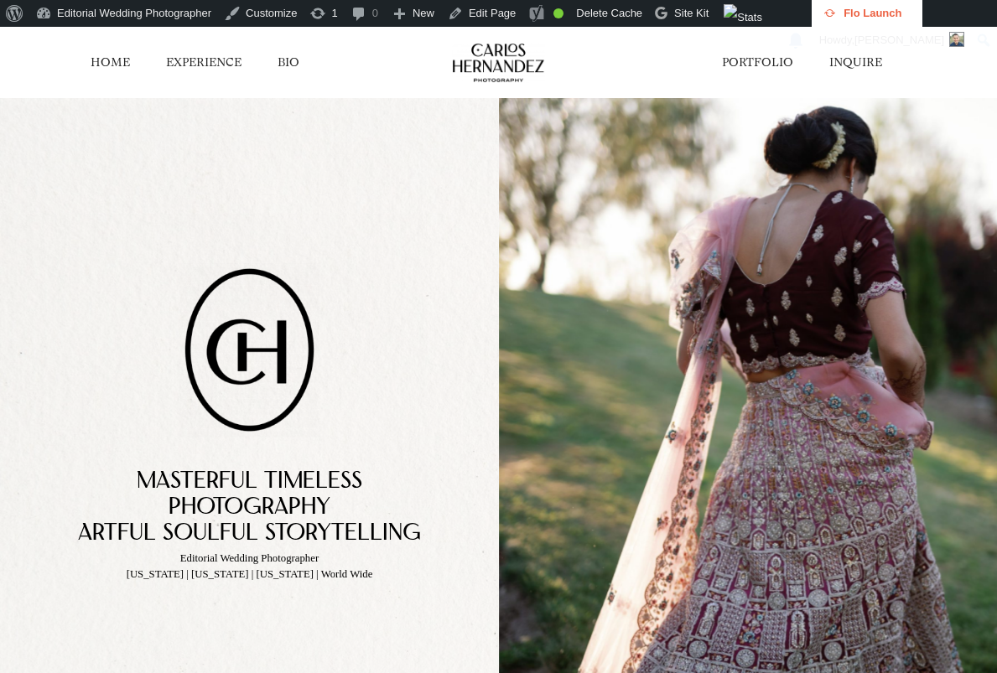
click at [778, 66] on link "PORTFOLIO" at bounding box center [757, 63] width 71 height 17
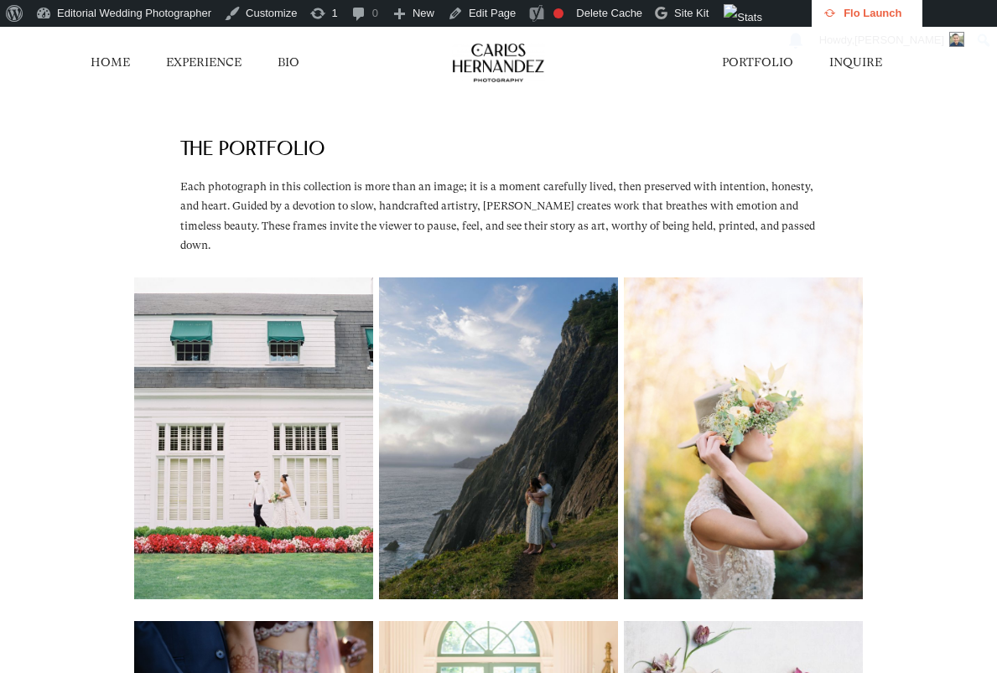
click at [112, 58] on link "HOME" at bounding box center [110, 63] width 39 height 17
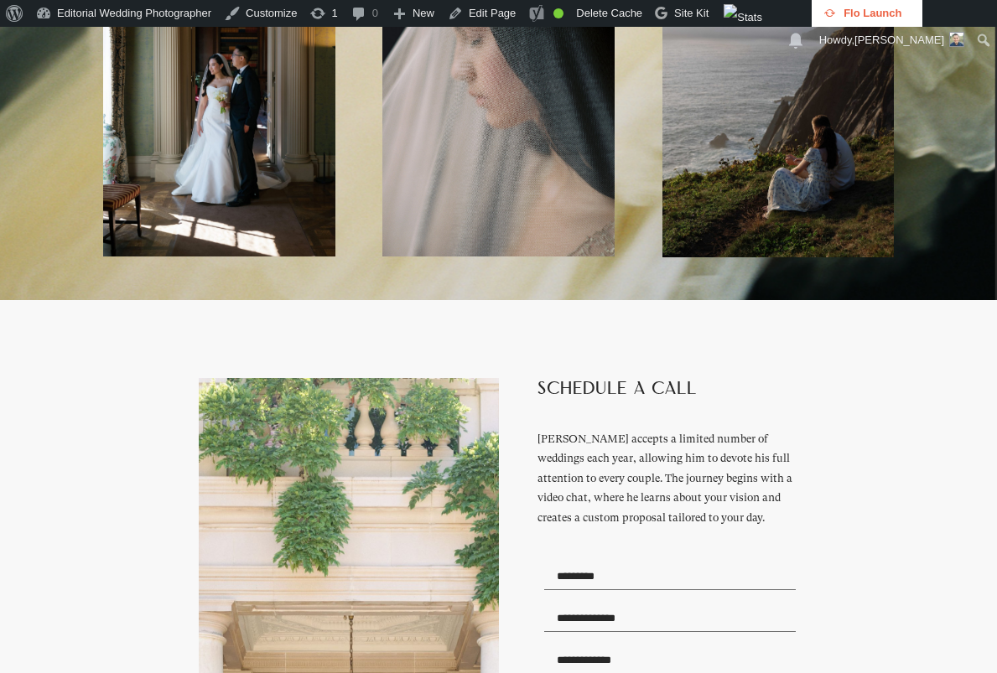
scroll to position [3774, 0]
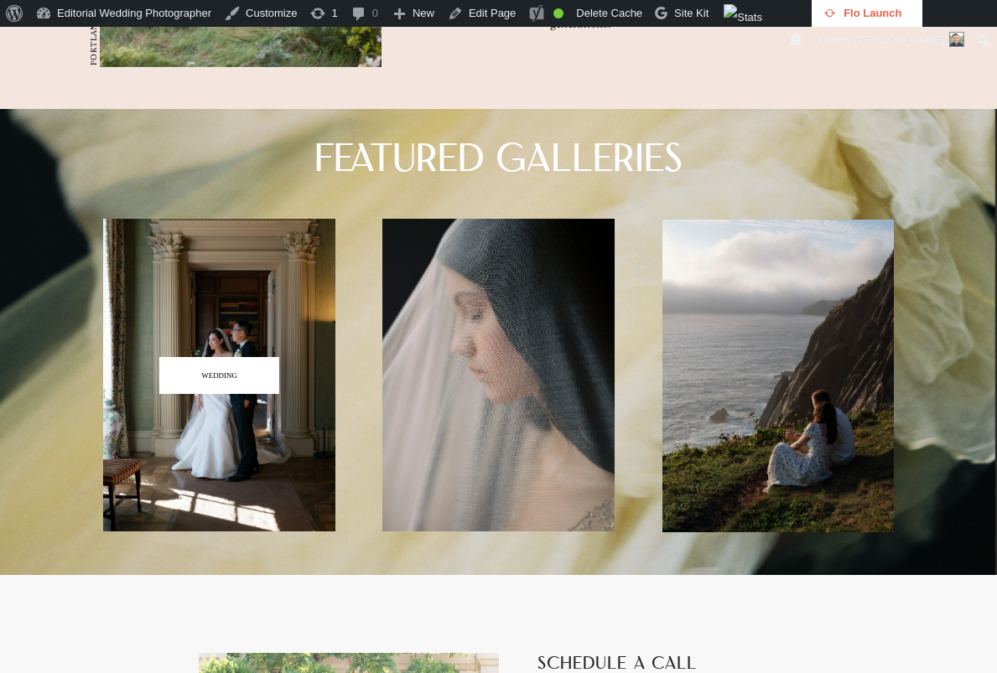
click at [237, 394] on span "WEDDING" at bounding box center [219, 375] width 120 height 37
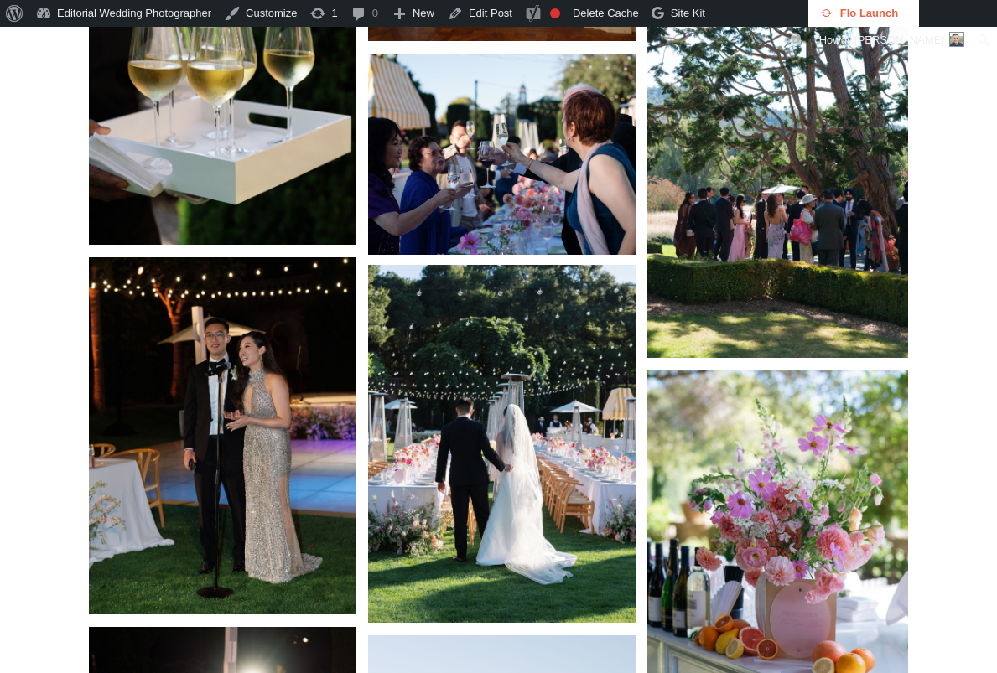
scroll to position [11238, 0]
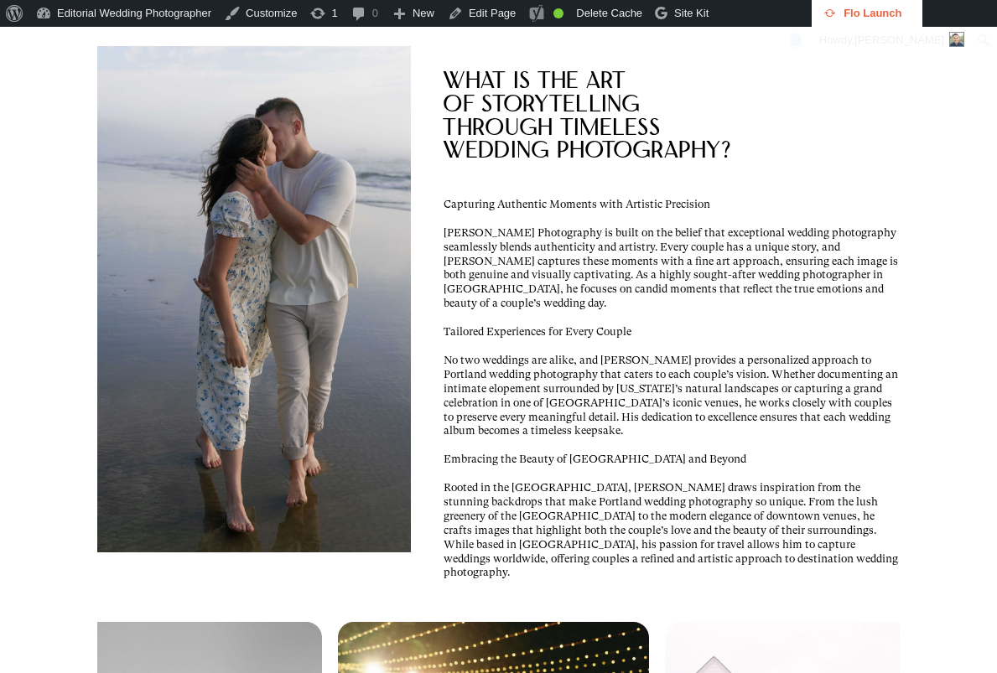
scroll to position [2348, 0]
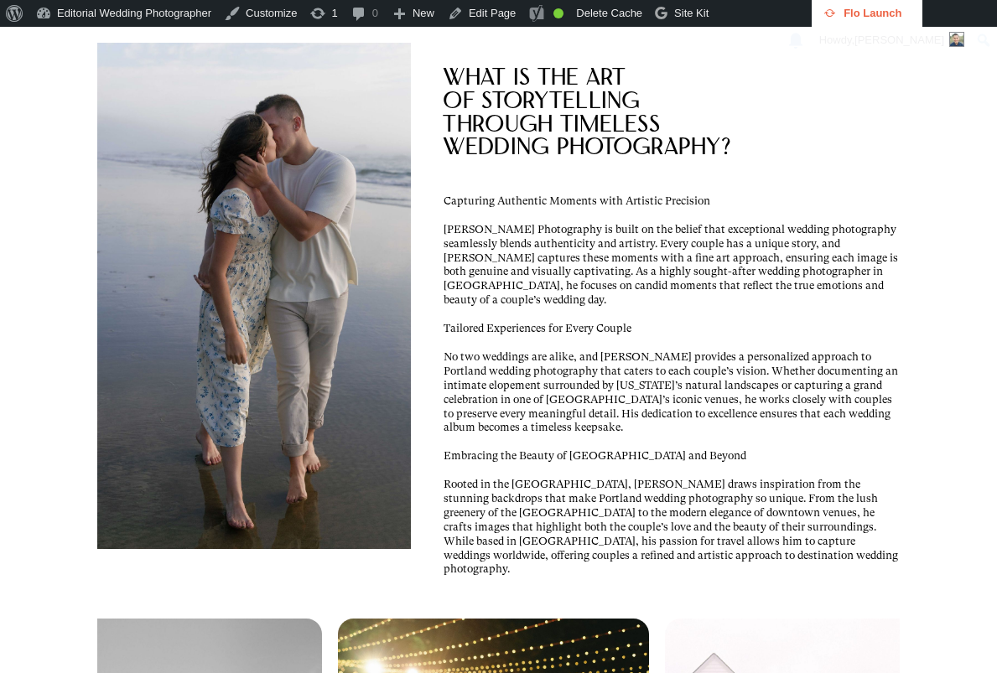
click at [580, 288] on p "[PERSON_NAME] Photography is built on the belief that exceptional wedding photo…" at bounding box center [672, 265] width 456 height 85
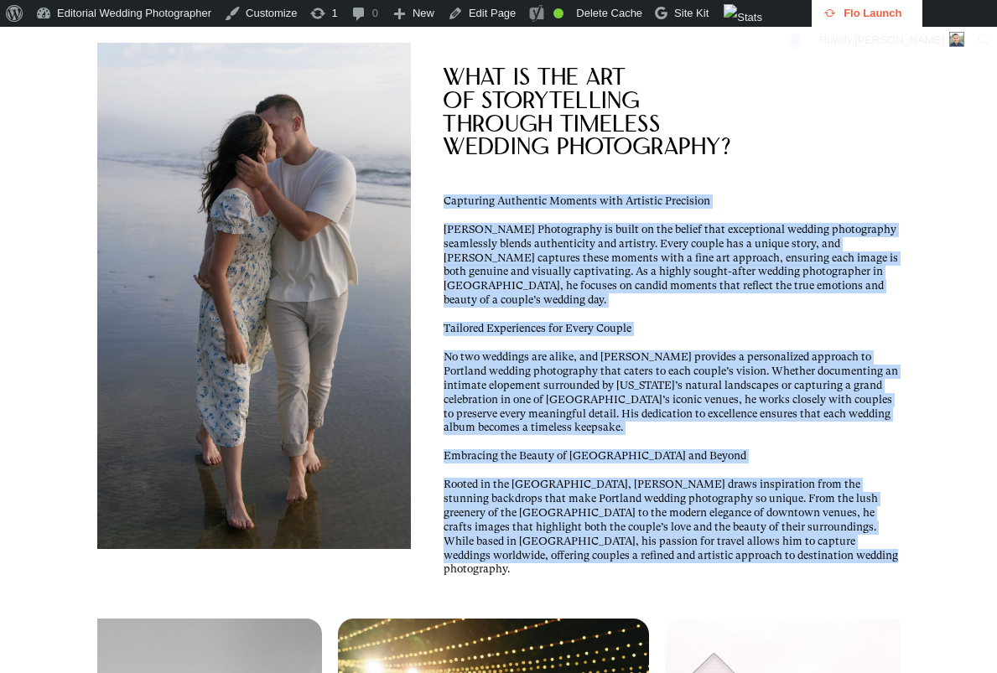
drag, startPoint x: 452, startPoint y: 231, endPoint x: 767, endPoint y: 580, distance: 470.3
click at [767, 577] on div "Capturing Authentic Moments with Artistic Precision [PERSON_NAME] Photography i…" at bounding box center [672, 386] width 456 height 382
copy div "Loremipsu Dolorsita Consect adip Elitsedd Eiusmodte Incidi Utlaboree Doloremagn…"
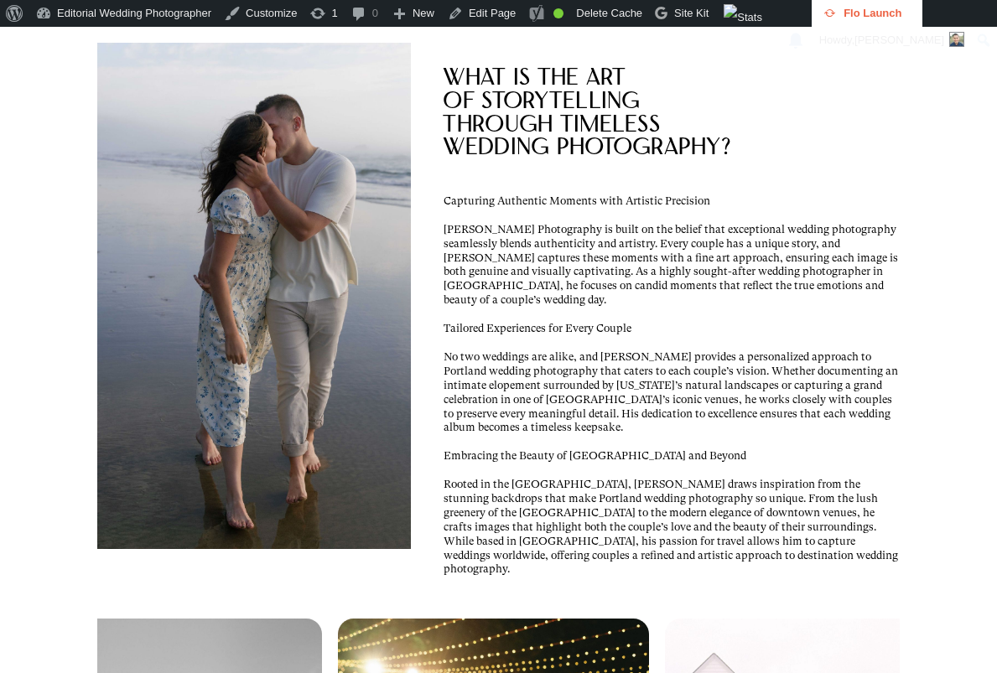
click at [646, 138] on span "ThrOugh TimelEss" at bounding box center [551, 126] width 216 height 23
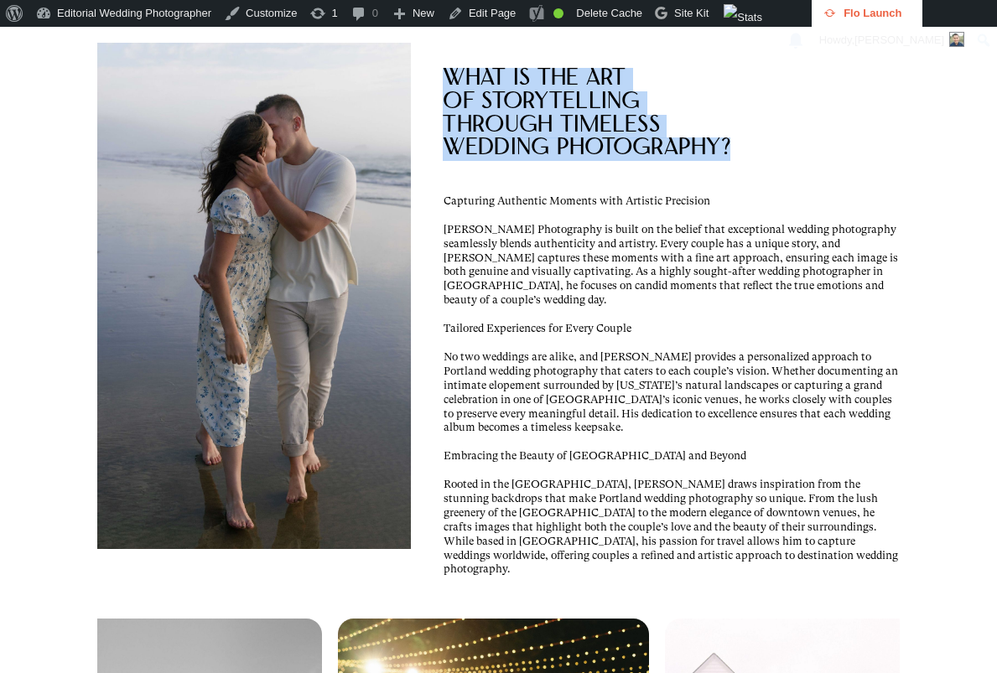
drag, startPoint x: 451, startPoint y: 101, endPoint x: 789, endPoint y: 186, distance: 348.6
click at [789, 162] on div "What is the Art of StorytelLing ThrOugh TimelEss Wedding PhotoGrAphy?" at bounding box center [633, 115] width 380 height 94
copy div "What is the Art of StorytelLing ThrOugh TimelEss Wedding PhotoGrAphy?"
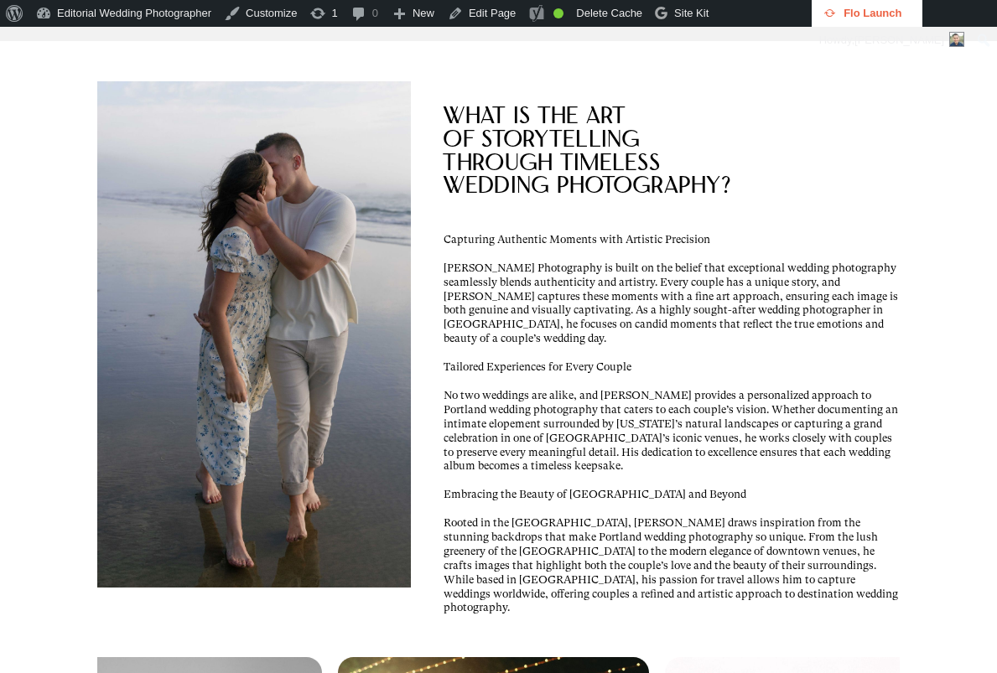
scroll to position [2348, 0]
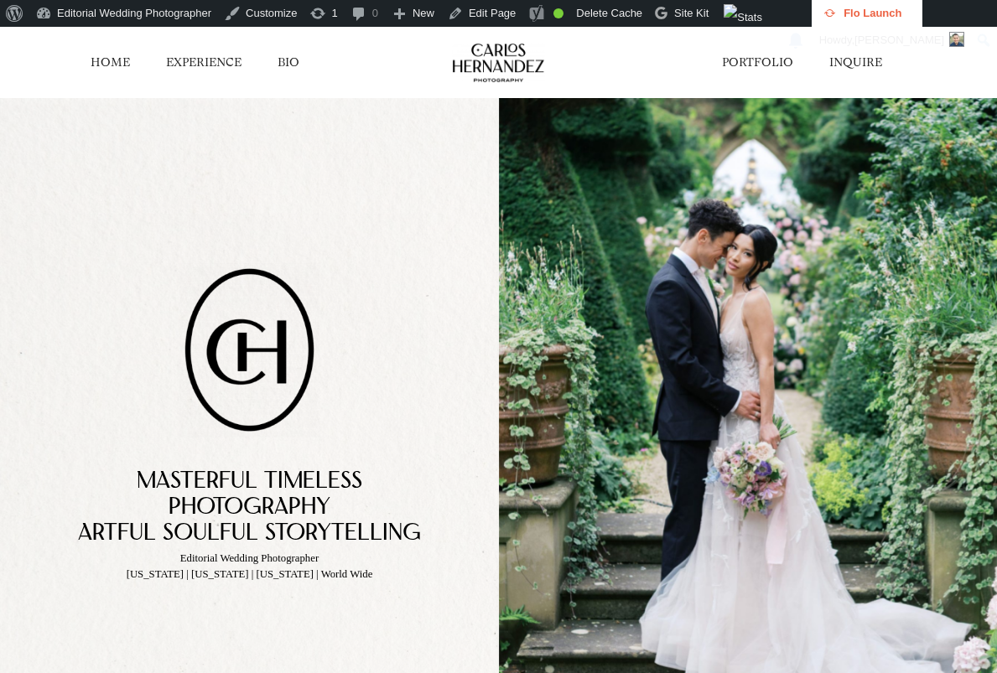
click at [767, 65] on link "PORTFOLIO" at bounding box center [757, 63] width 71 height 17
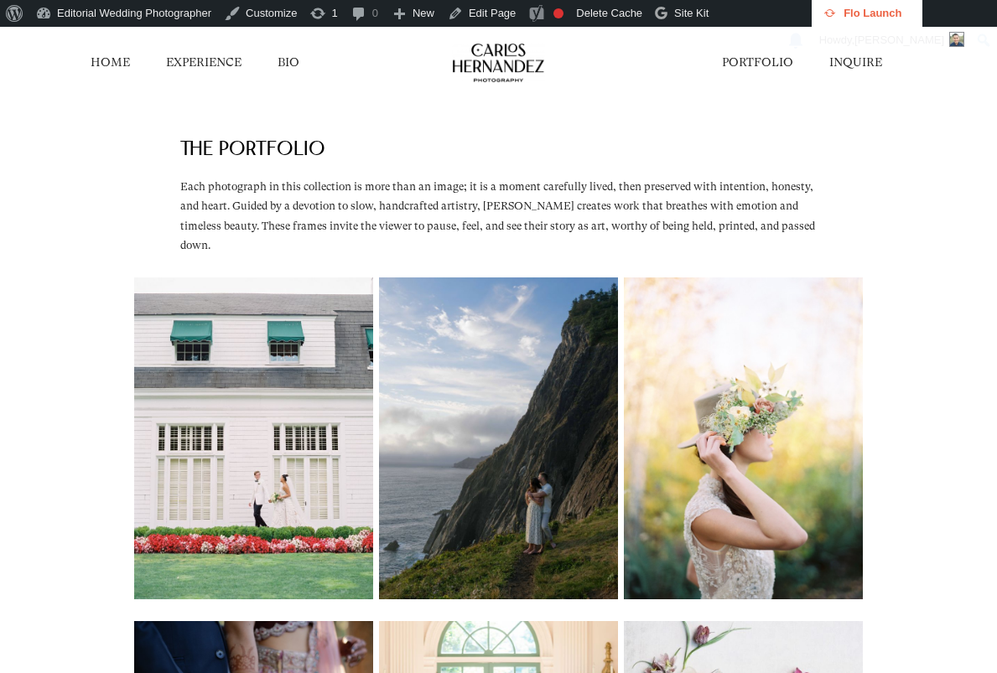
click at [450, 159] on p "THE PORTFOLiO" at bounding box center [314, 150] width 269 height 19
click at [111, 64] on link "HOME" at bounding box center [110, 63] width 39 height 17
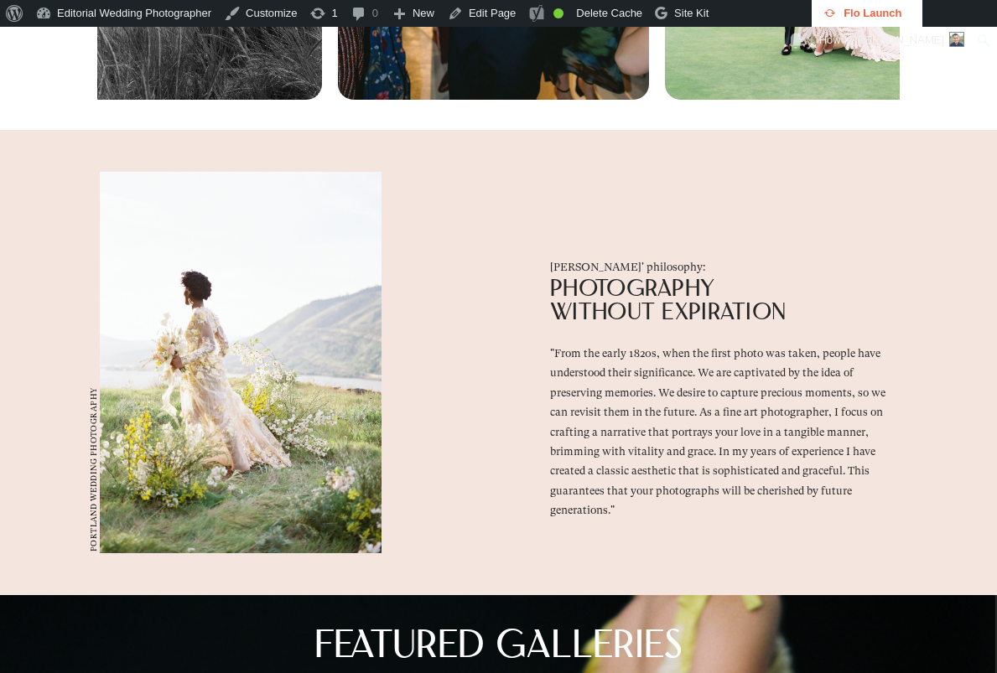
scroll to position [4026, 0]
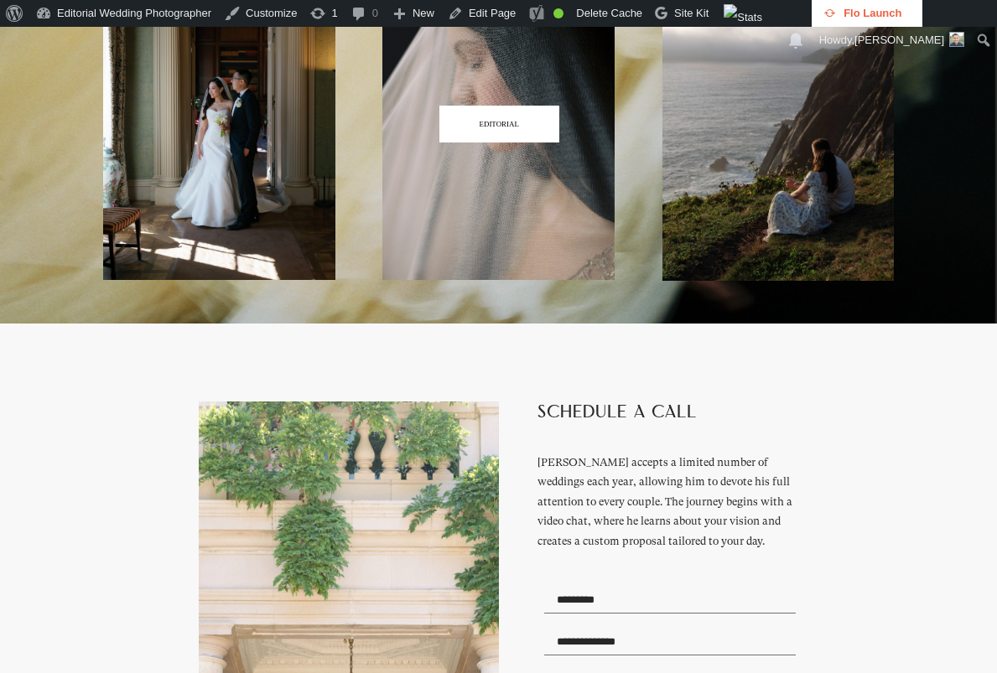
click at [506, 128] on h3 "EDITORIAL" at bounding box center [499, 125] width 39 height 8
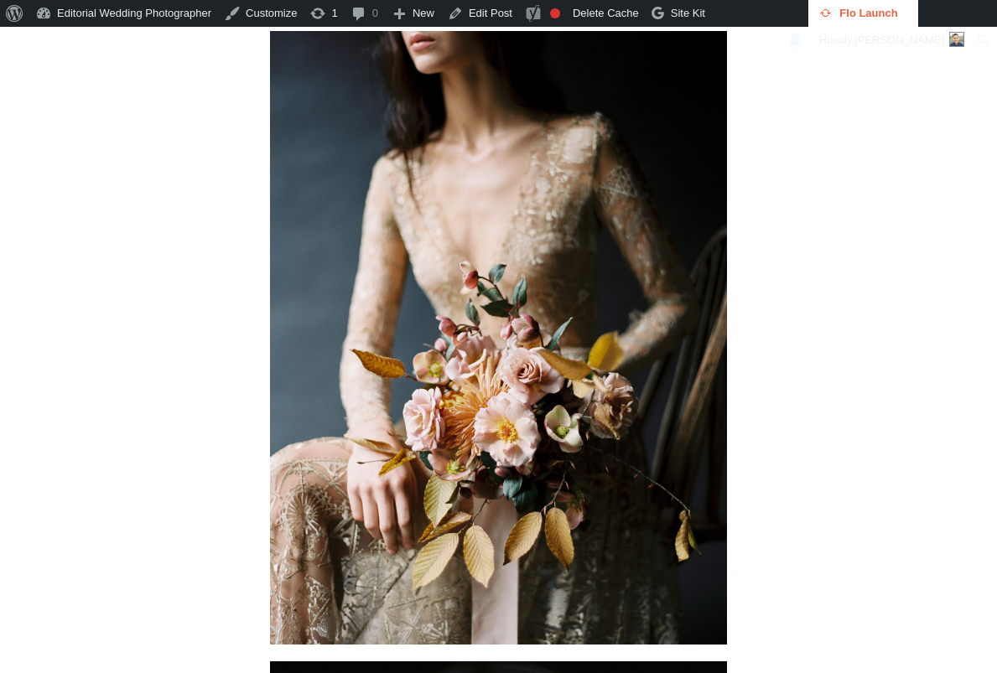
scroll to position [923, 0]
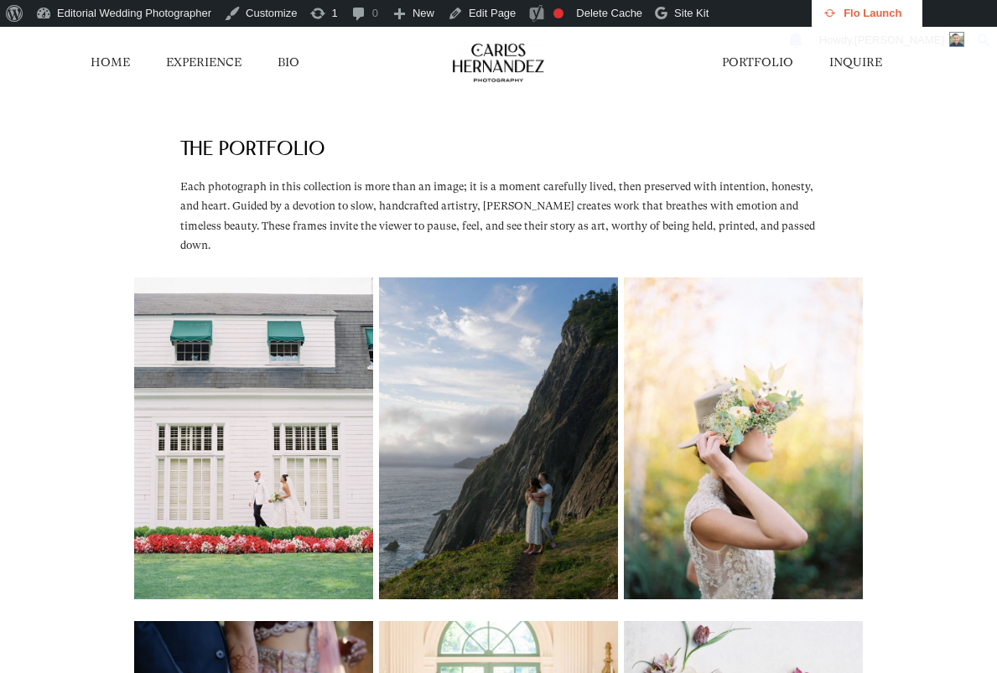
click at [111, 56] on link "HOME" at bounding box center [110, 63] width 39 height 17
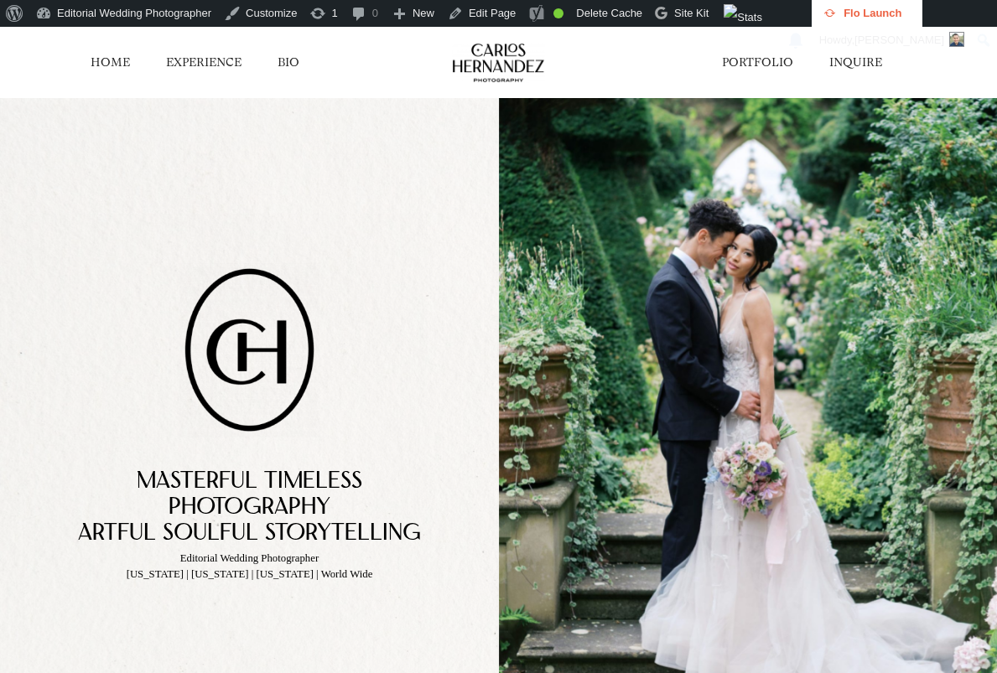
click at [761, 56] on link "PORTFOLIO" at bounding box center [757, 63] width 71 height 17
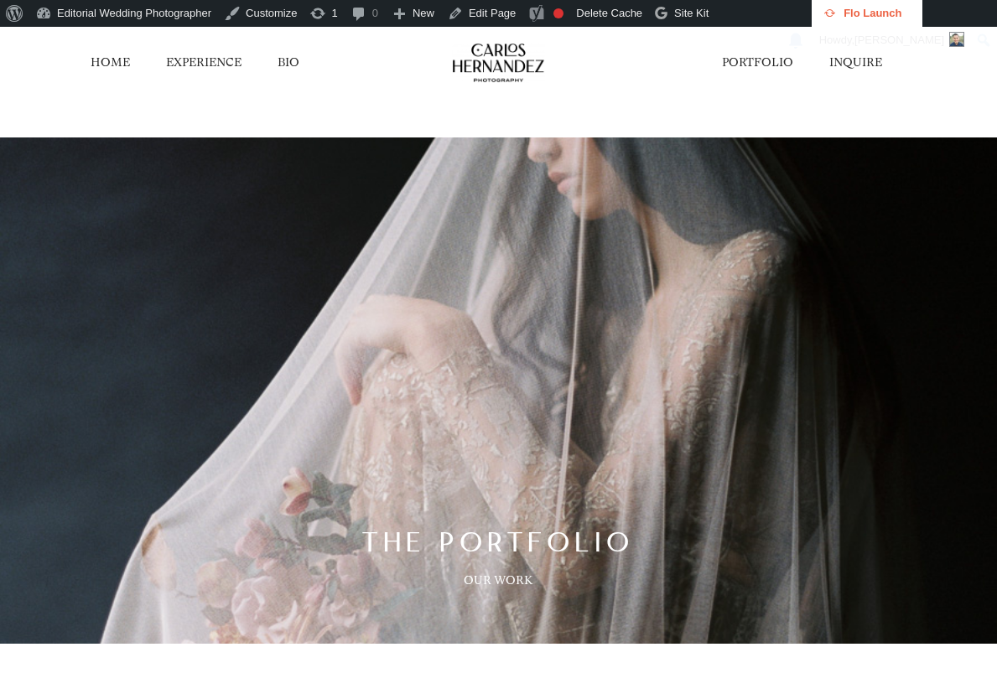
click at [536, 115] on div "THE PORTFOLIO OUR WORK" at bounding box center [498, 390] width 997 height 585
click at [284, 55] on link "BIO" at bounding box center [289, 63] width 22 height 17
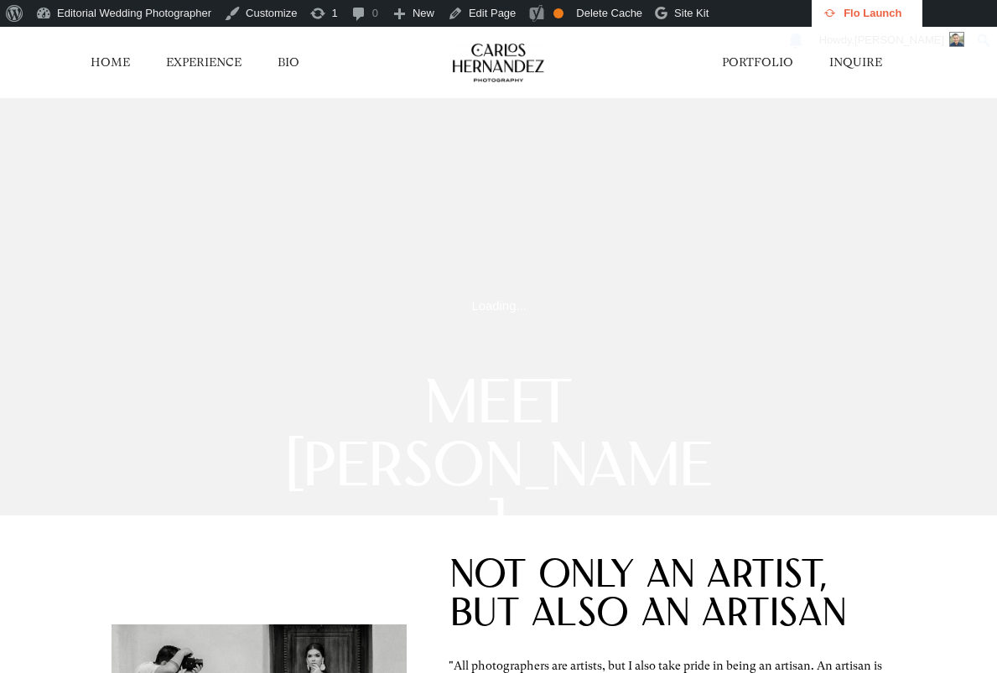
click at [882, 64] on link "INQUIRE" at bounding box center [855, 63] width 53 height 17
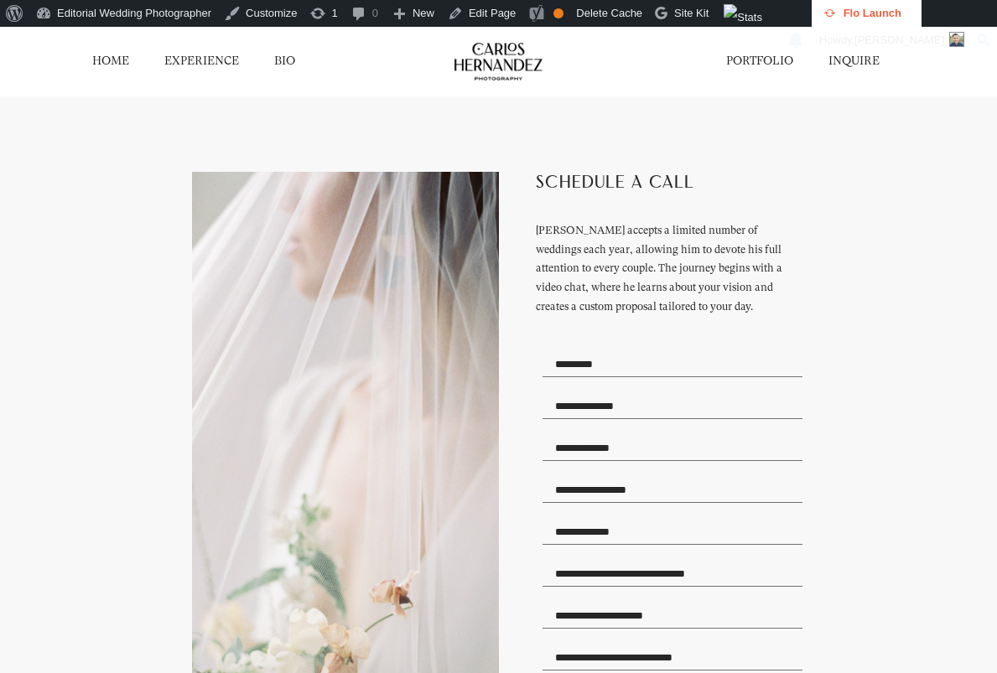
click at [861, 356] on div "**********" at bounding box center [498, 593] width 763 height 995
click at [13, 18] on span "Toolbar" at bounding box center [12, 11] width 13 height 23
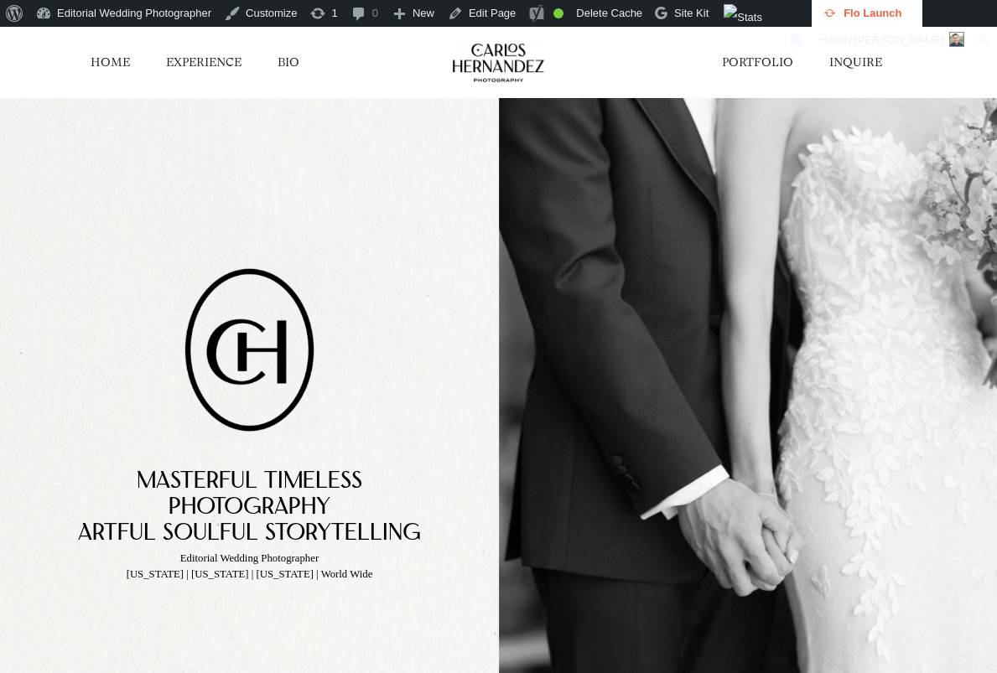
click at [392, 241] on img at bounding box center [249, 481] width 499 height 768
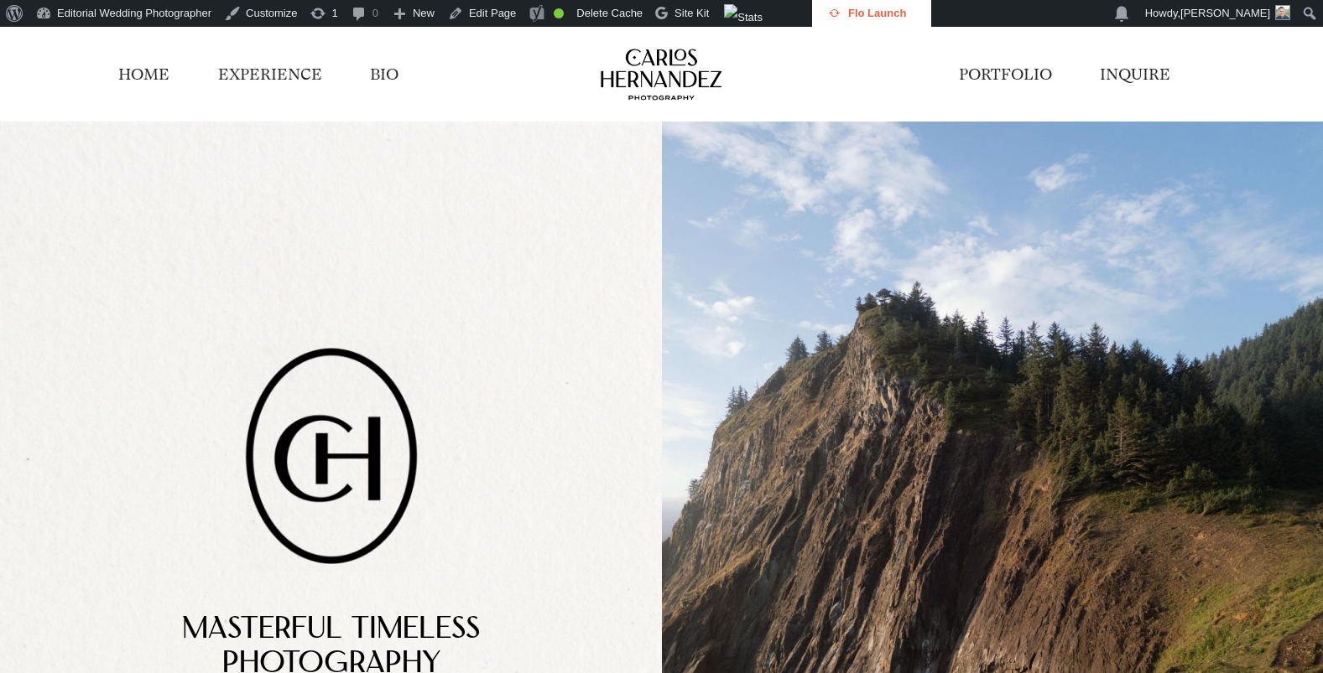
click at [996, 73] on link "INQUIRE" at bounding box center [1134, 75] width 70 height 22
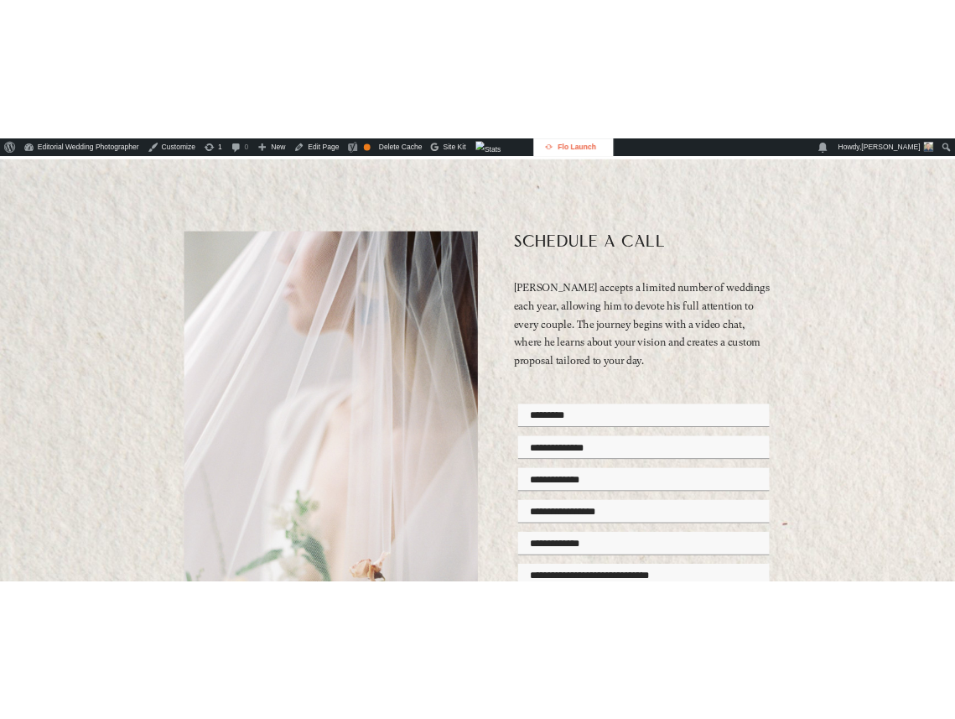
scroll to position [252, 0]
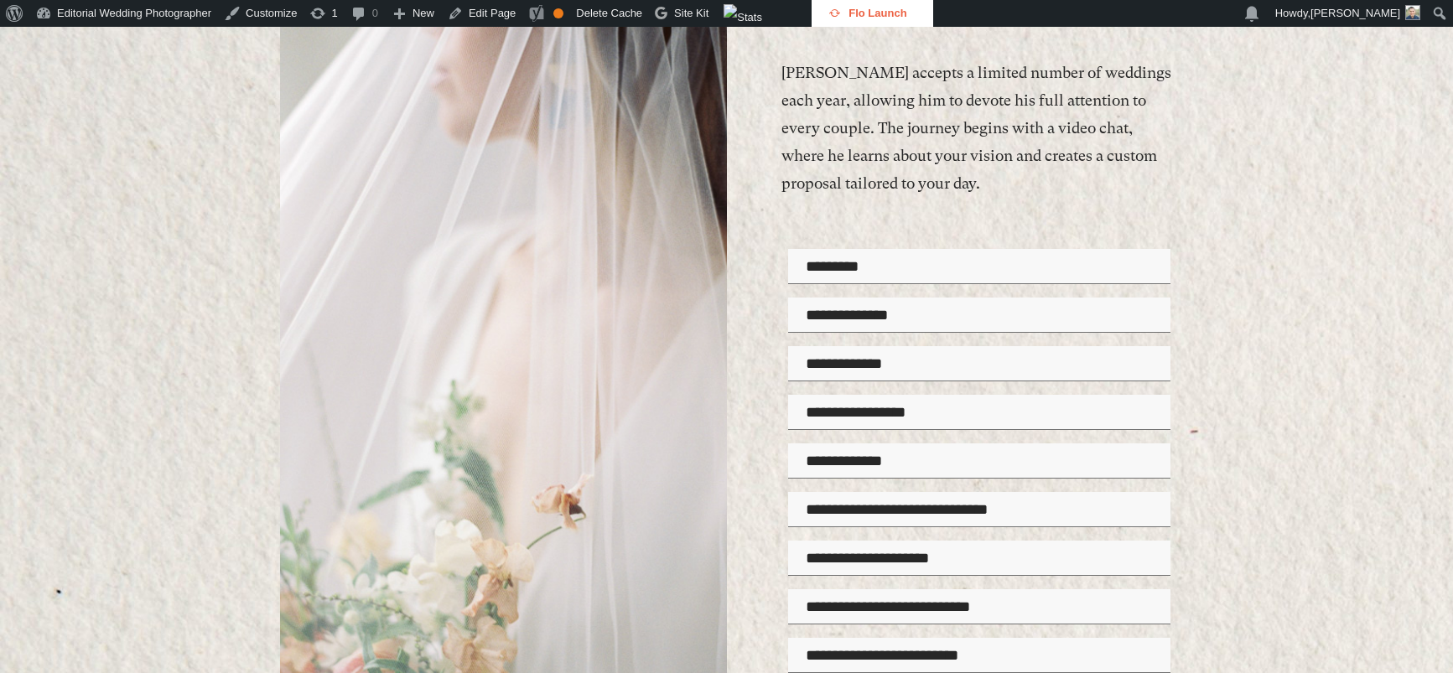
click at [909, 135] on div "[PERSON_NAME] accepts a limited number of weddings each year, allowing him to d…" at bounding box center [978, 128] width 392 height 138
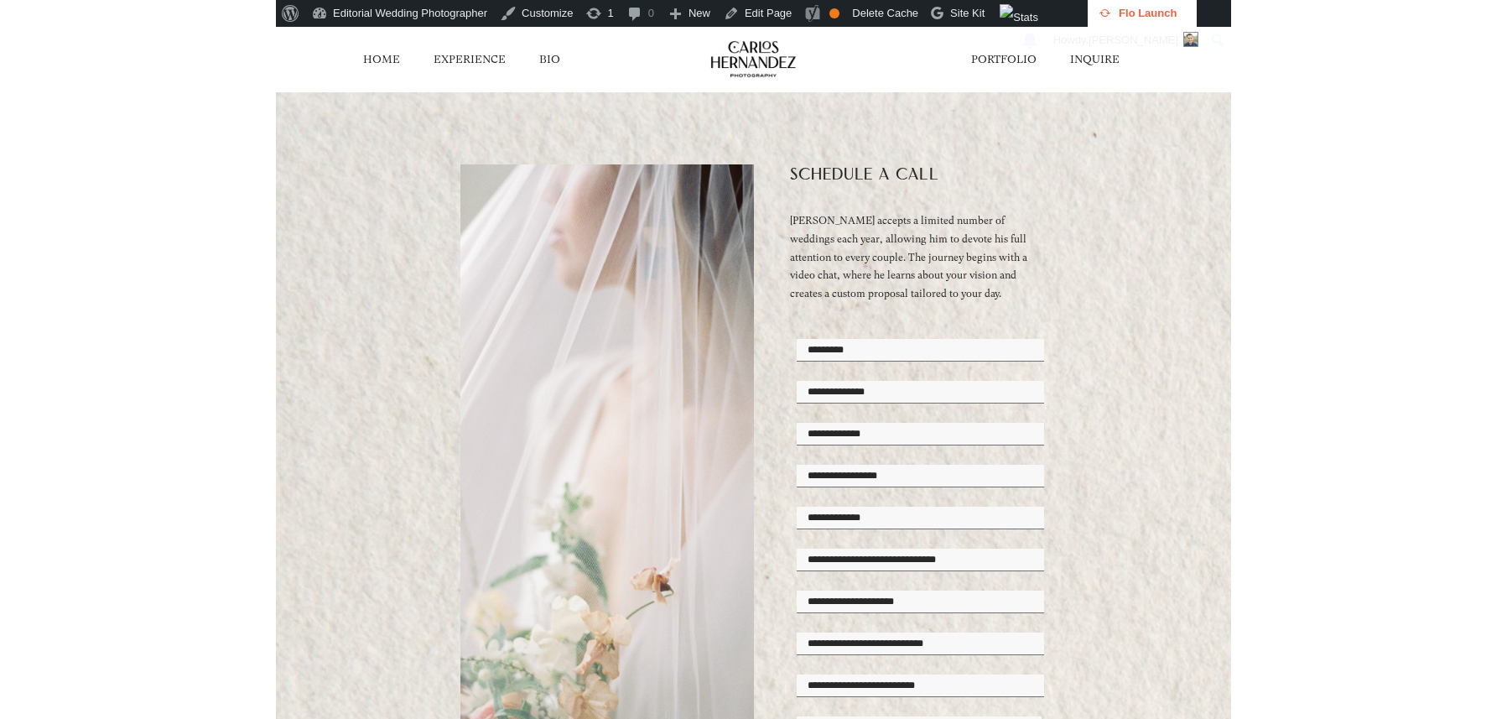
scroll to position [0, 0]
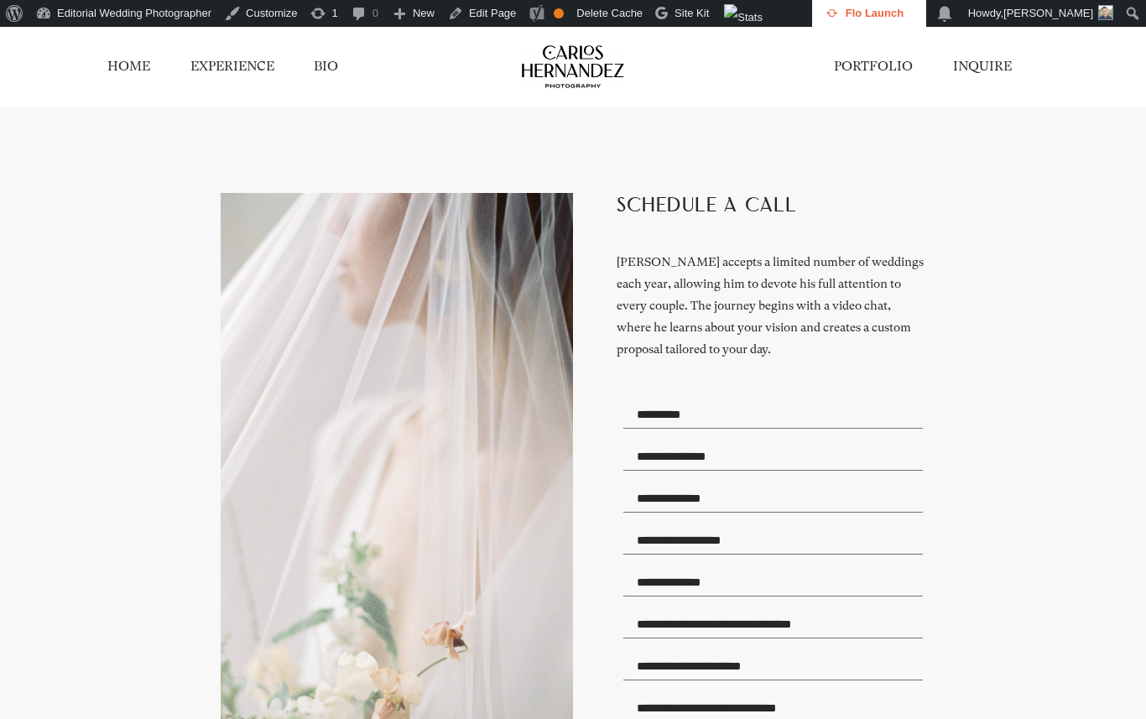
click at [975, 164] on div "**********" at bounding box center [572, 636] width 877 height 1058
click at [122, 66] on link "HOME" at bounding box center [128, 67] width 43 height 18
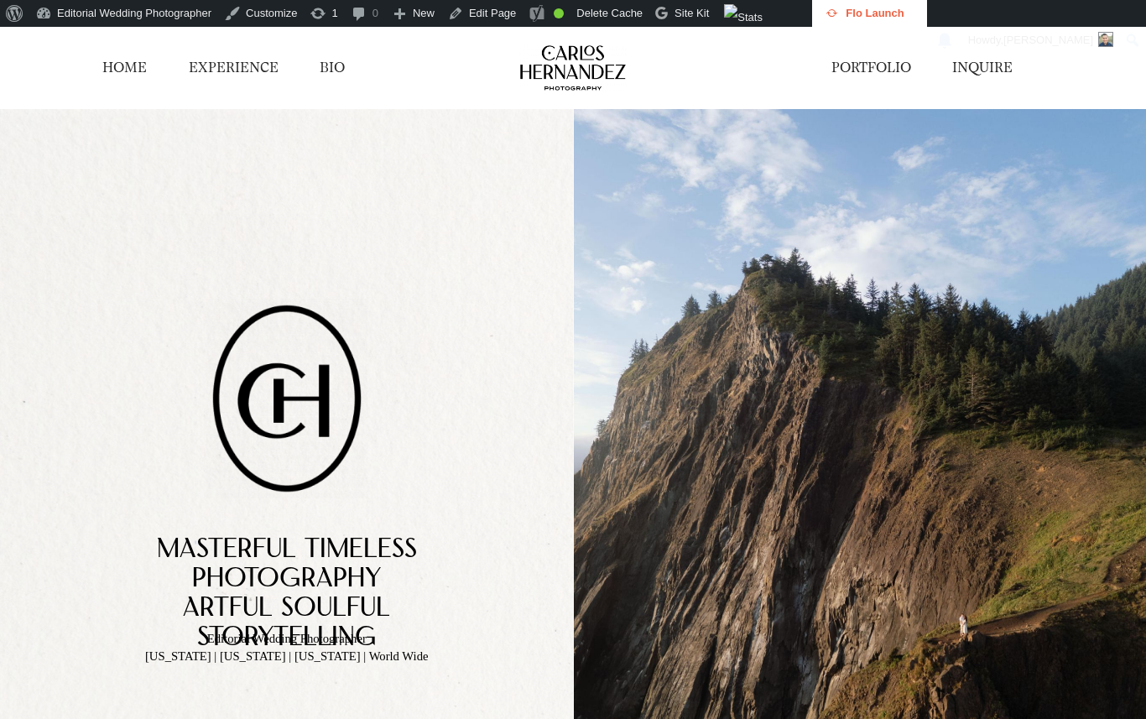
click at [845, 70] on link "PORTFOLIO" at bounding box center [871, 68] width 80 height 18
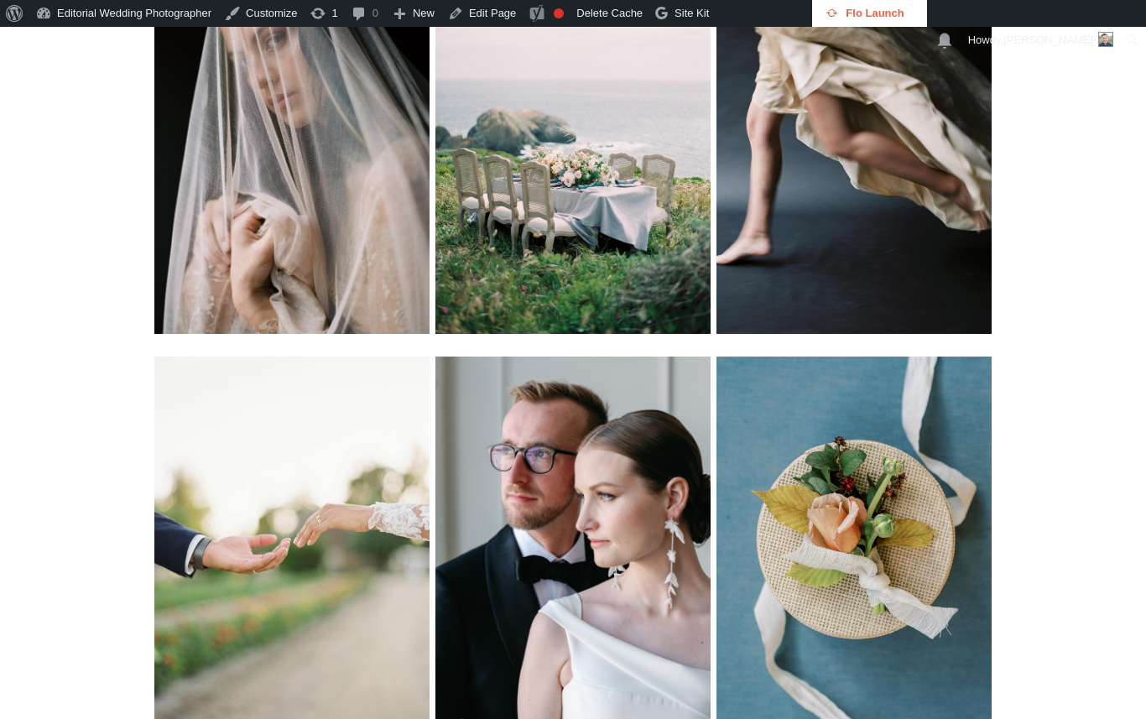
scroll to position [3774, 0]
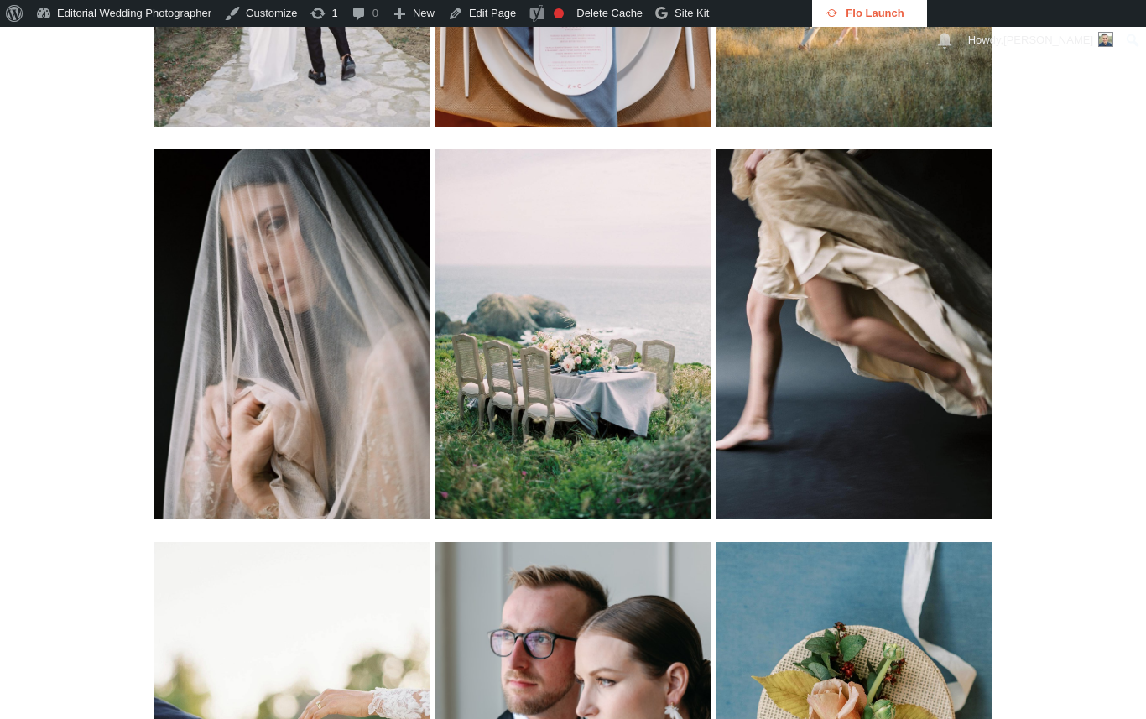
click at [860, 429] on img at bounding box center [853, 334] width 275 height 370
click at [834, 300] on img at bounding box center [853, 334] width 275 height 370
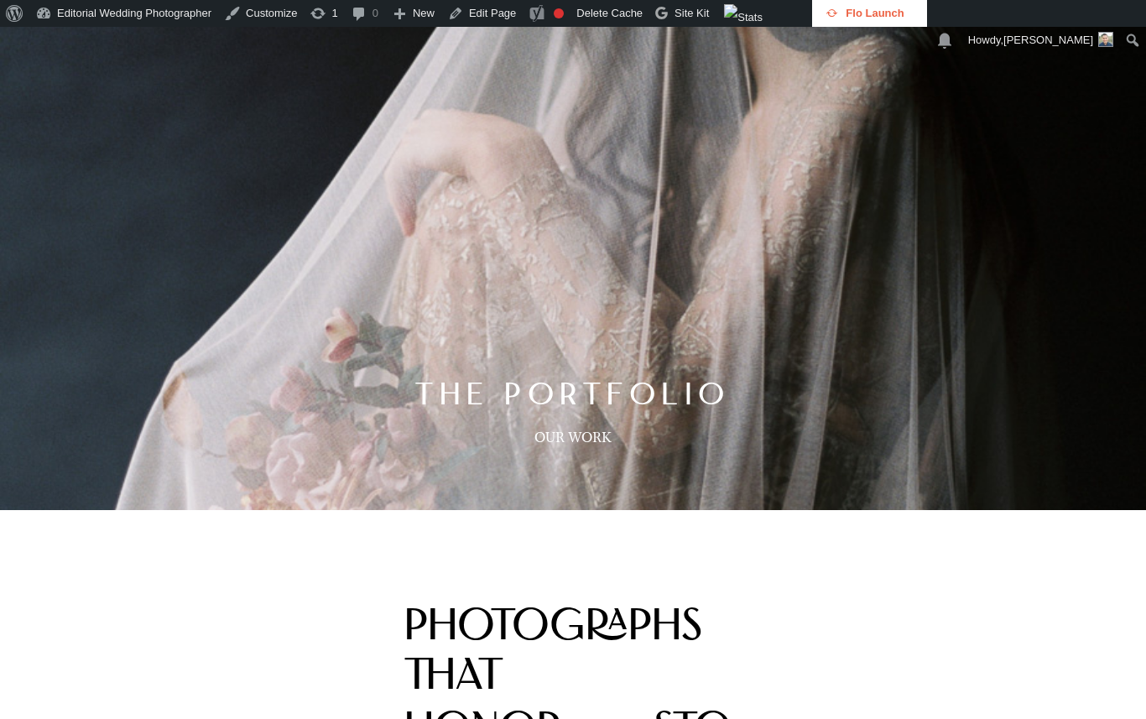
scroll to position [0, 0]
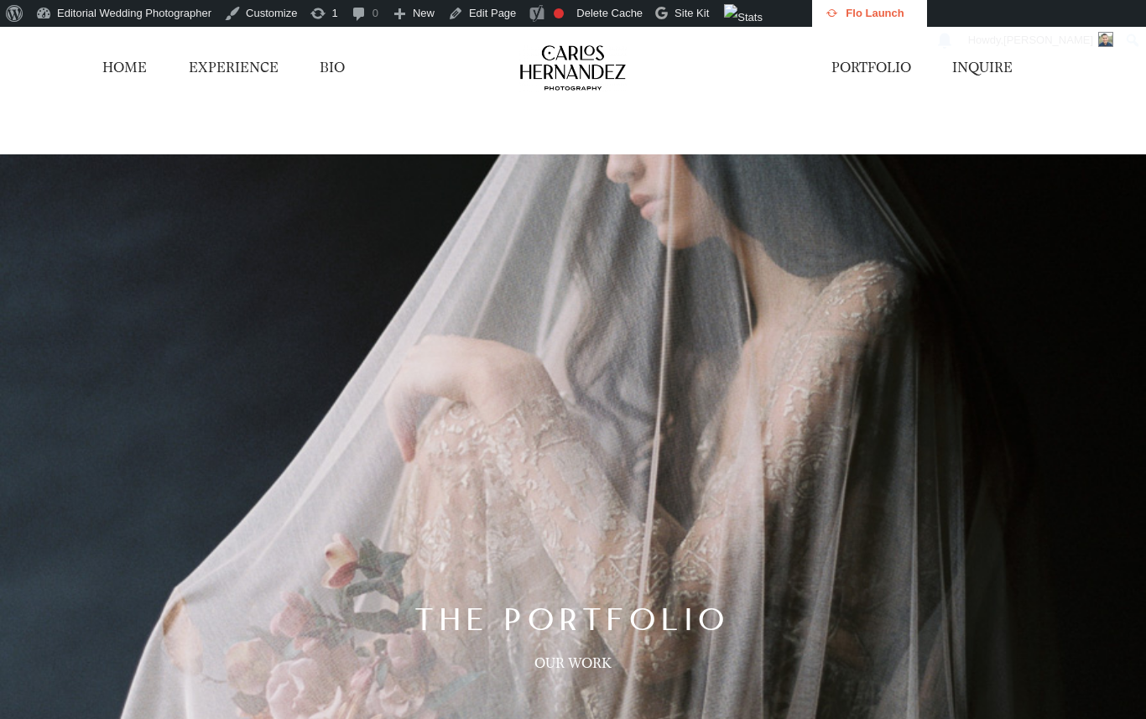
click at [962, 63] on link "INQUIRE" at bounding box center [982, 68] width 60 height 18
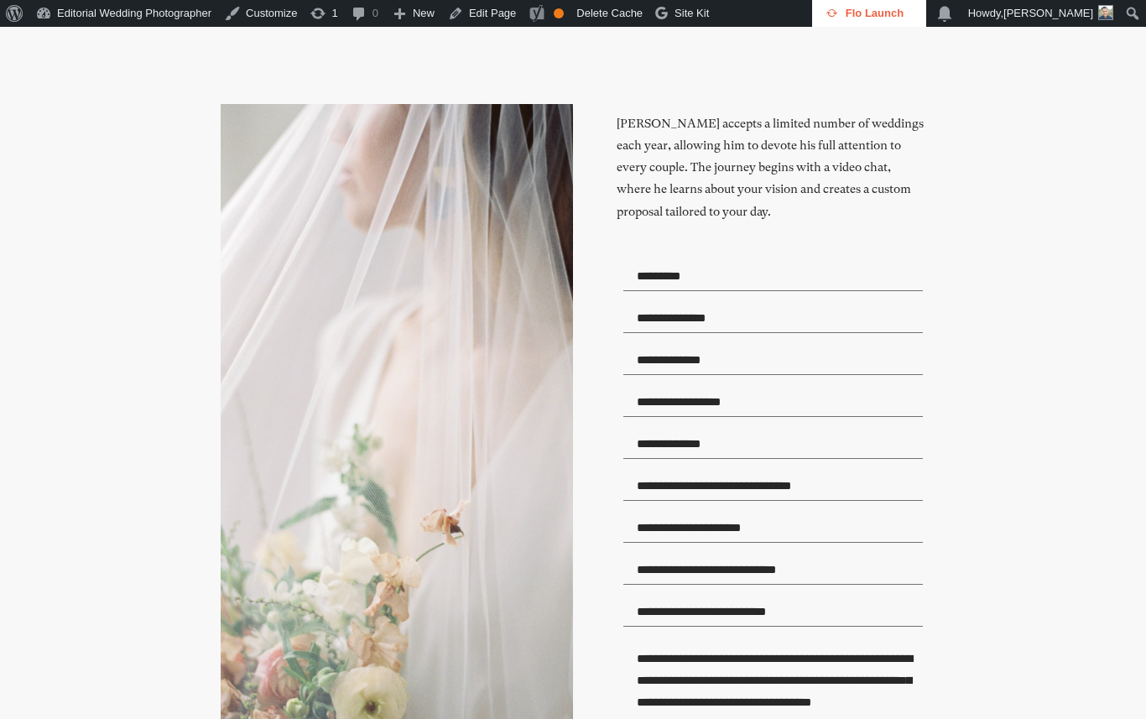
scroll to position [503, 0]
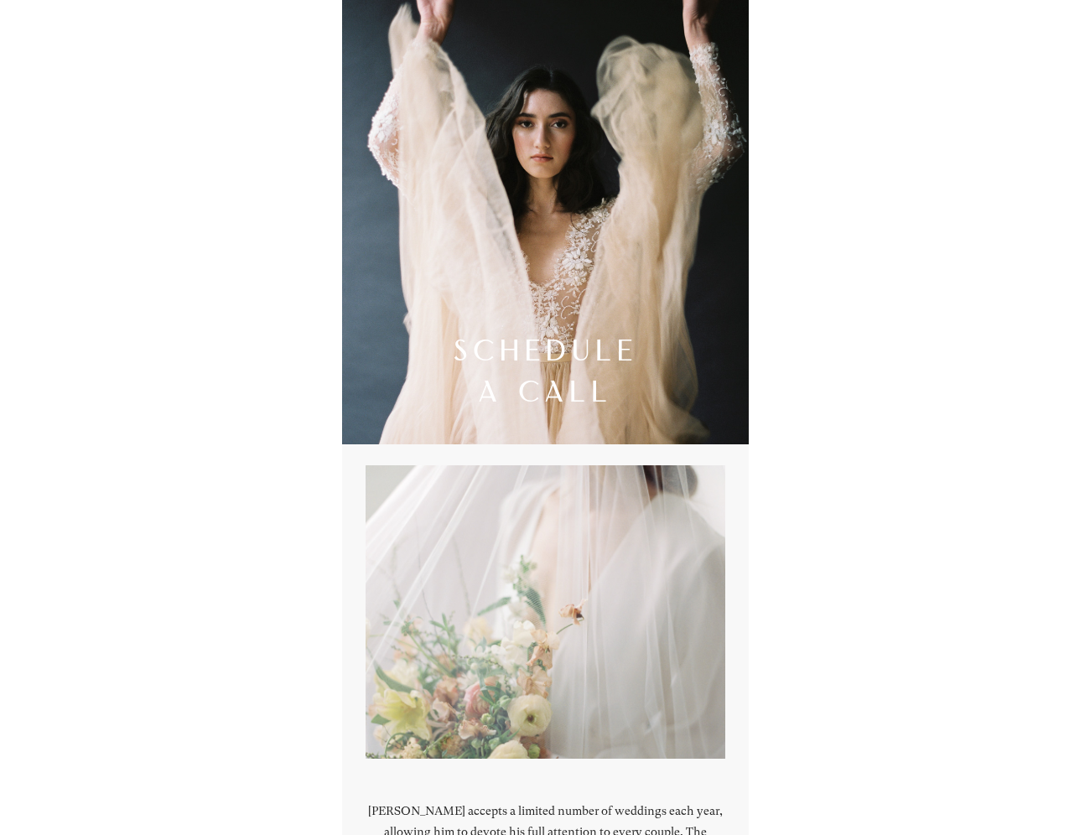
scroll to position [50, 0]
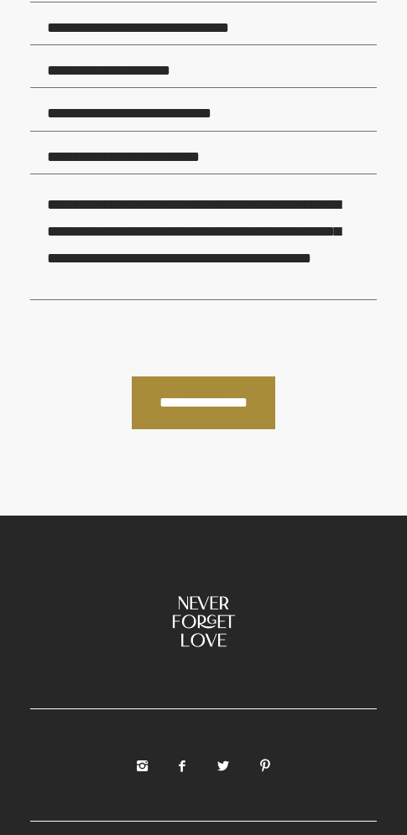
scroll to position [1006, 0]
